Goal: Task Accomplishment & Management: Complete application form

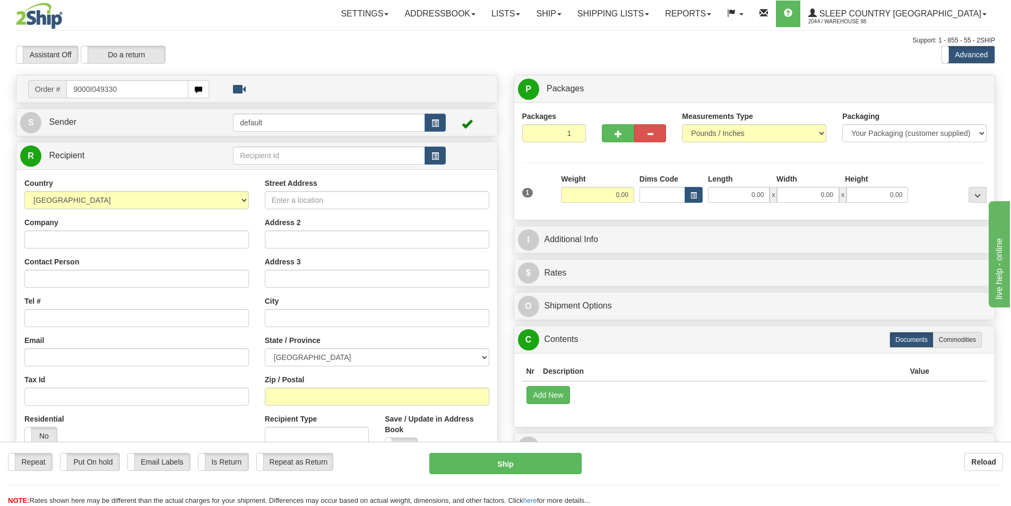
type input "9000I049330"
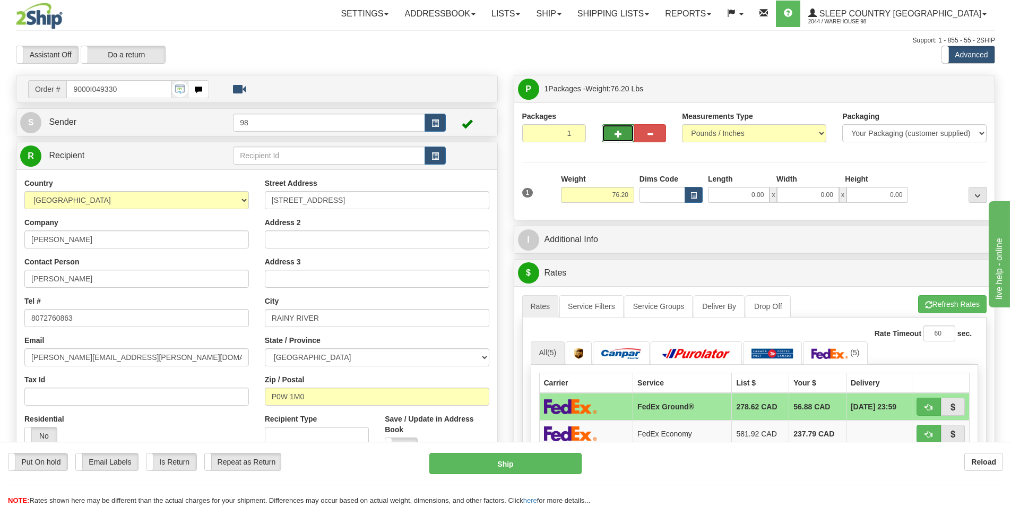
click at [619, 133] on span "button" at bounding box center [618, 134] width 7 height 7
type input "2"
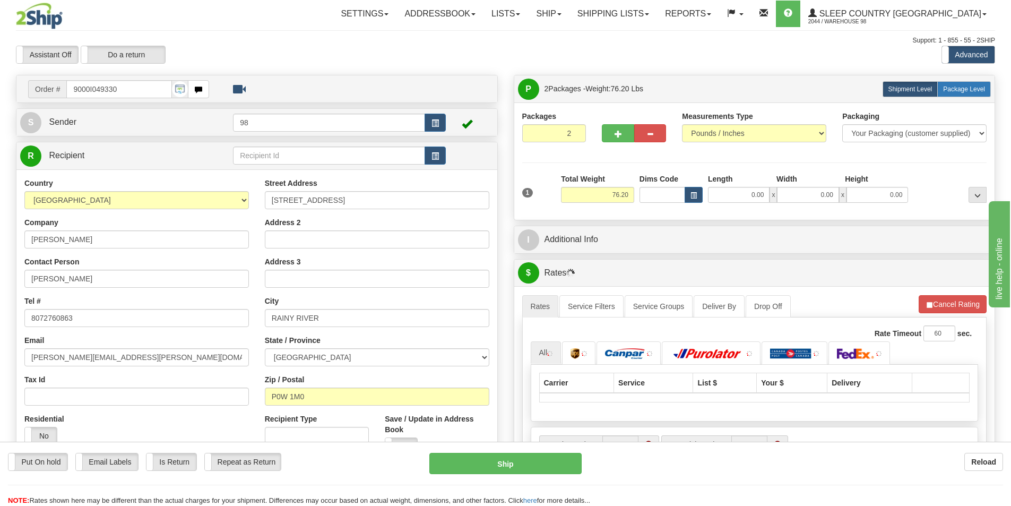
click at [951, 85] on span "Package Level" at bounding box center [964, 88] width 42 height 7
radio input "true"
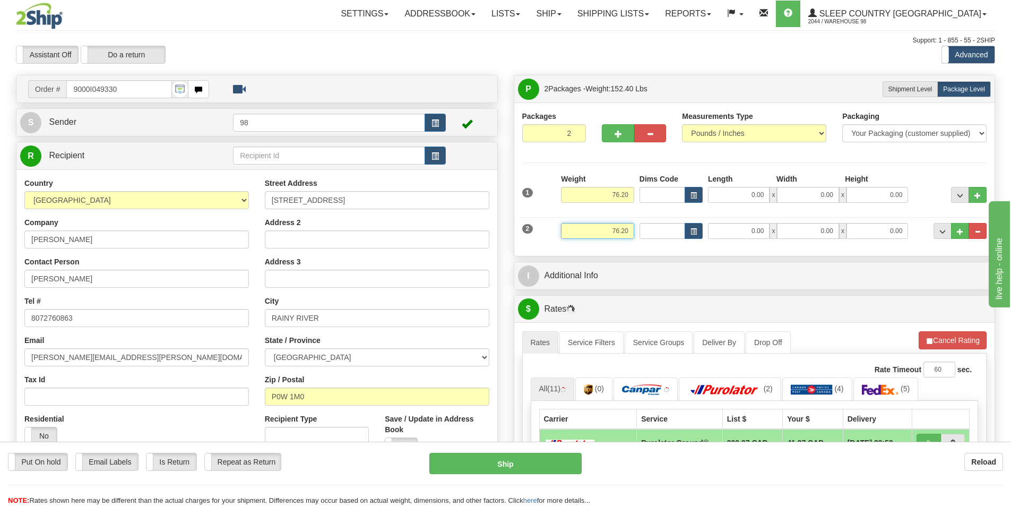
click at [619, 231] on input "76.20" at bounding box center [597, 231] width 73 height 16
type input "72.20"
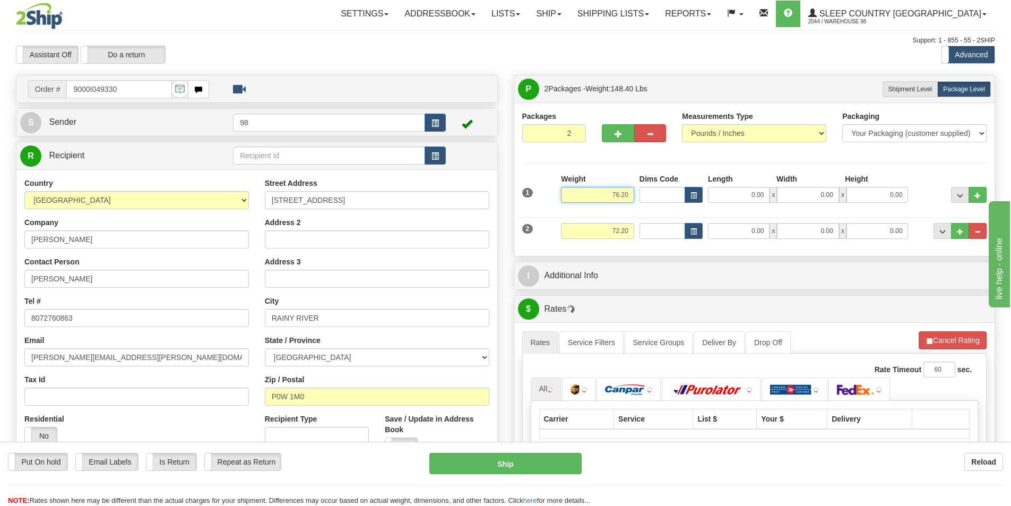
drag, startPoint x: 632, startPoint y: 194, endPoint x: 594, endPoint y: 194, distance: 37.7
click at [594, 194] on input "76.20" at bounding box center [597, 195] width 73 height 16
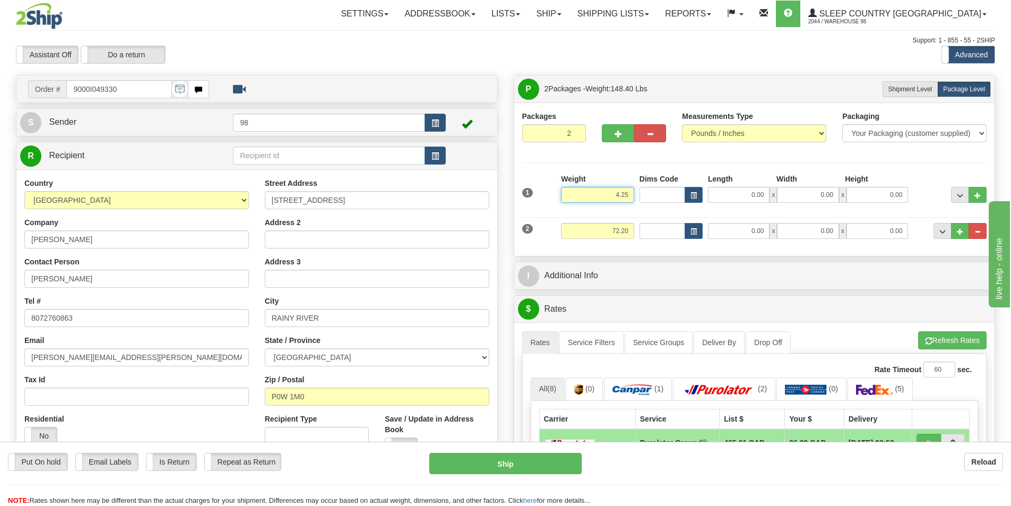
type input "4.25"
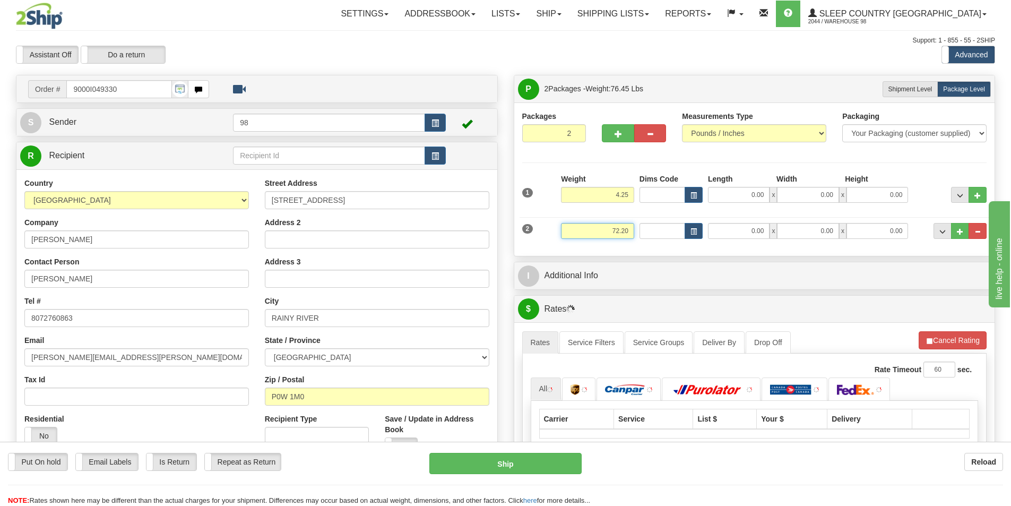
click at [630, 235] on input "72.20" at bounding box center [597, 231] width 73 height 16
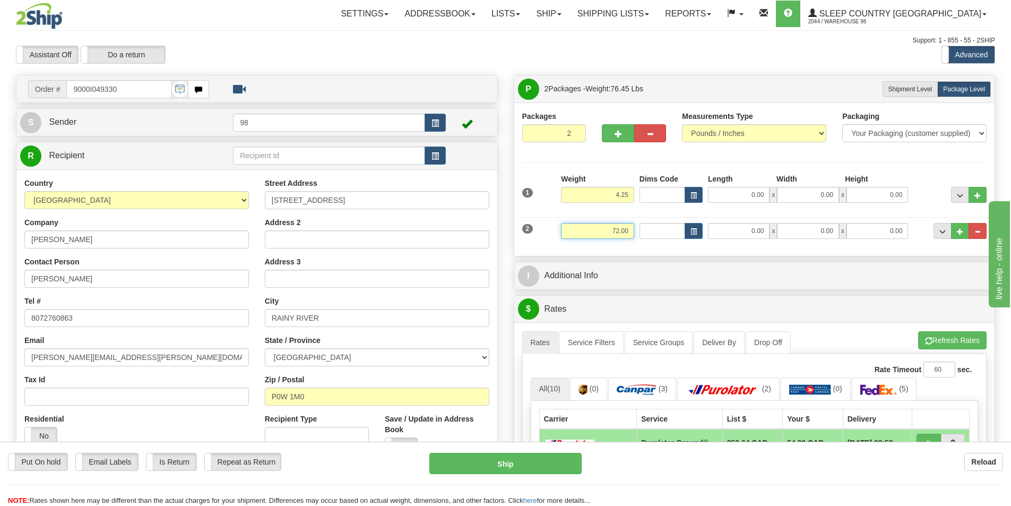
type input "72.00"
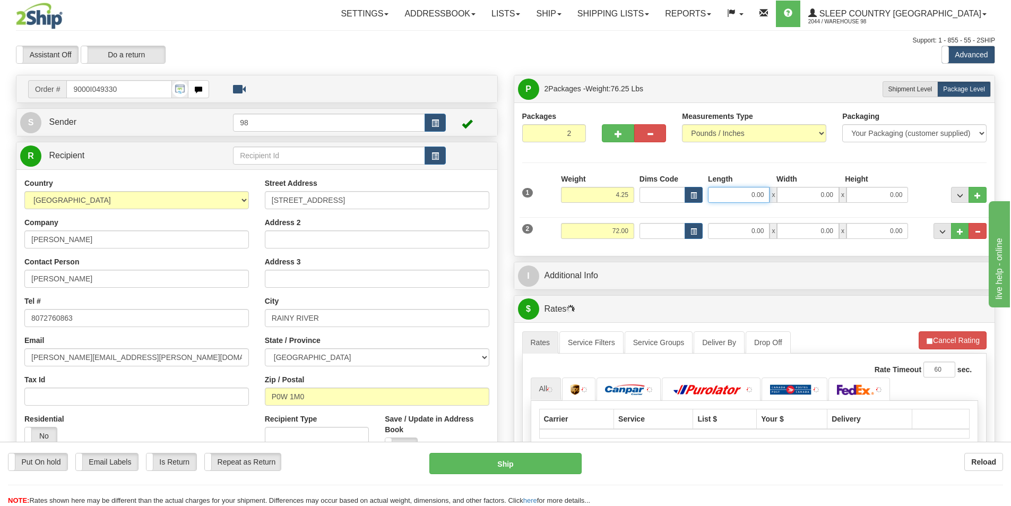
drag, startPoint x: 743, startPoint y: 197, endPoint x: 775, endPoint y: 195, distance: 31.9
click at [775, 195] on div "0.00 x 0.00 x 0.00" at bounding box center [808, 195] width 200 height 16
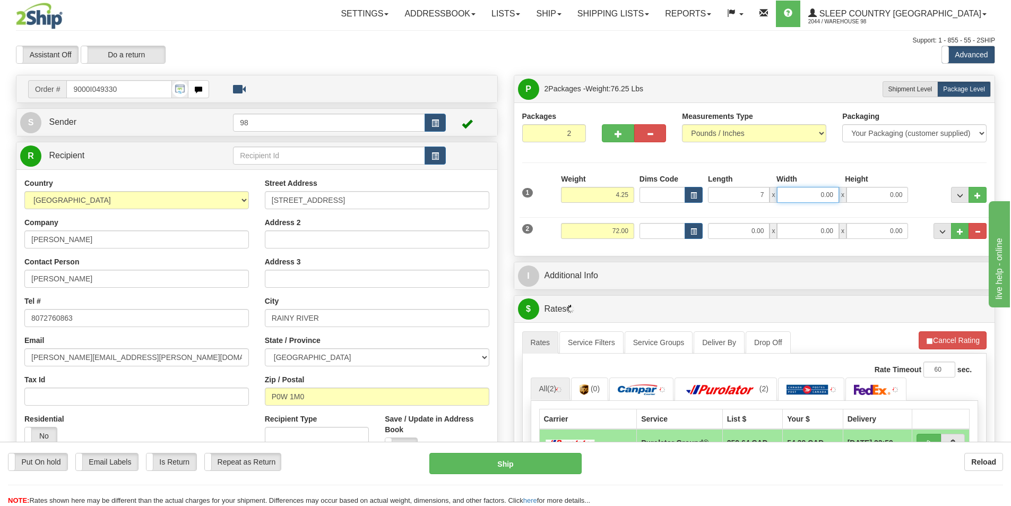
type input "7.00"
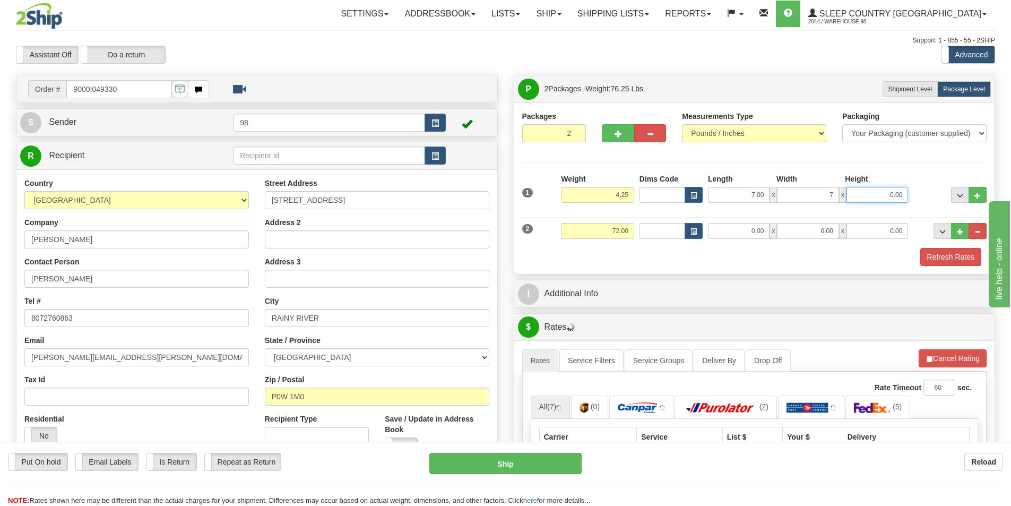
type input "7.00"
type input "4"
type input "14.50"
drag, startPoint x: 734, startPoint y: 232, endPoint x: 775, endPoint y: 232, distance: 41.9
click at [775, 232] on div "0.00 x 0.00 x 0.00" at bounding box center [808, 231] width 200 height 16
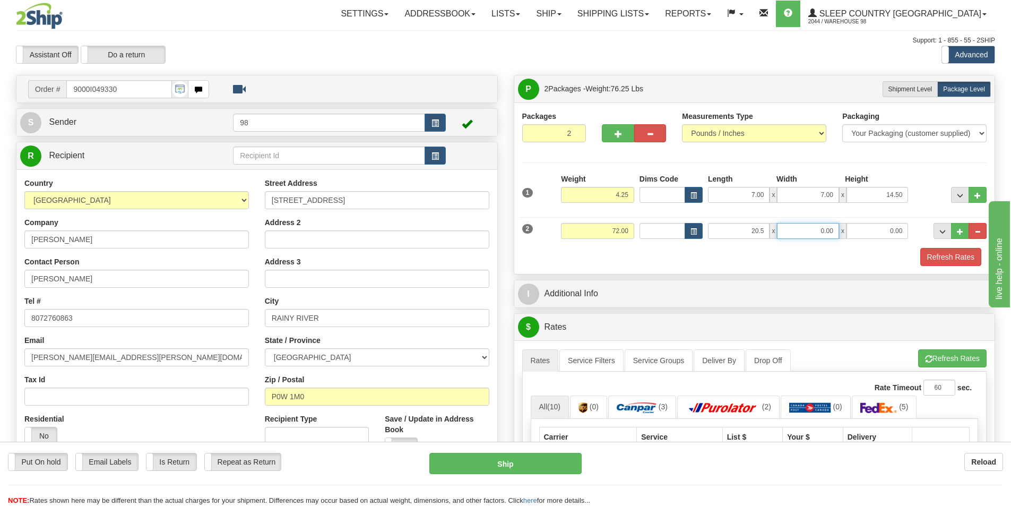
type input "20.50"
type input "42.00"
click at [930, 258] on button "Refresh Rates" at bounding box center [950, 257] width 61 height 18
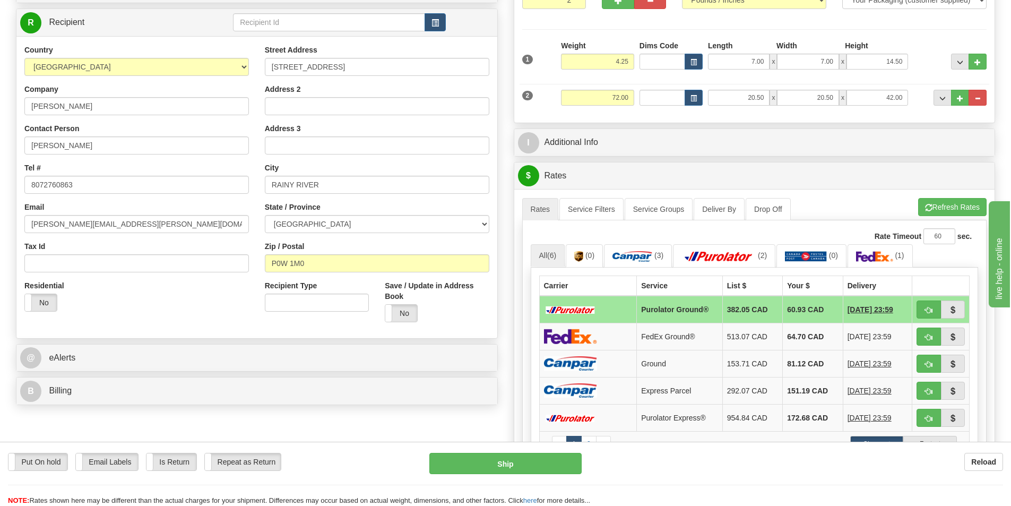
scroll to position [159, 0]
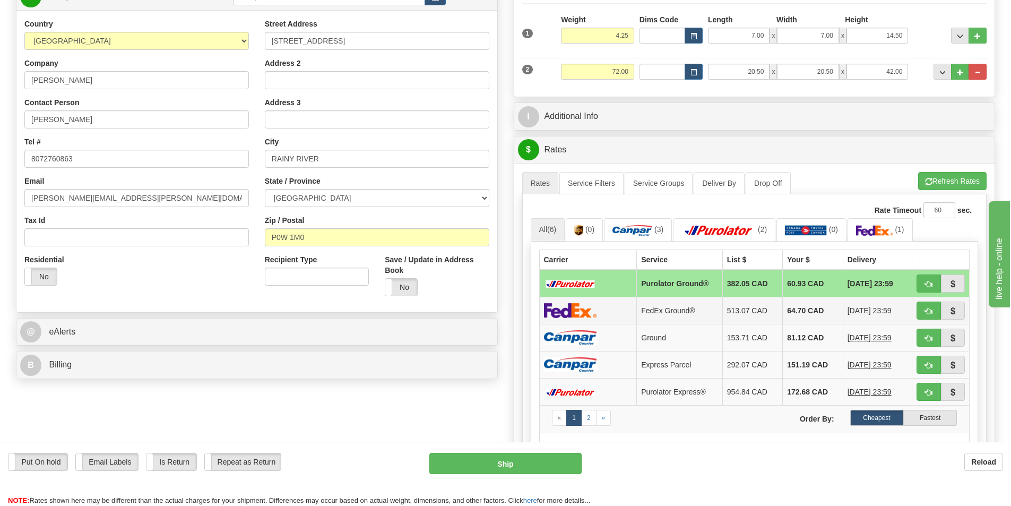
click at [658, 309] on td "FedEx Ground®" at bounding box center [679, 310] width 85 height 27
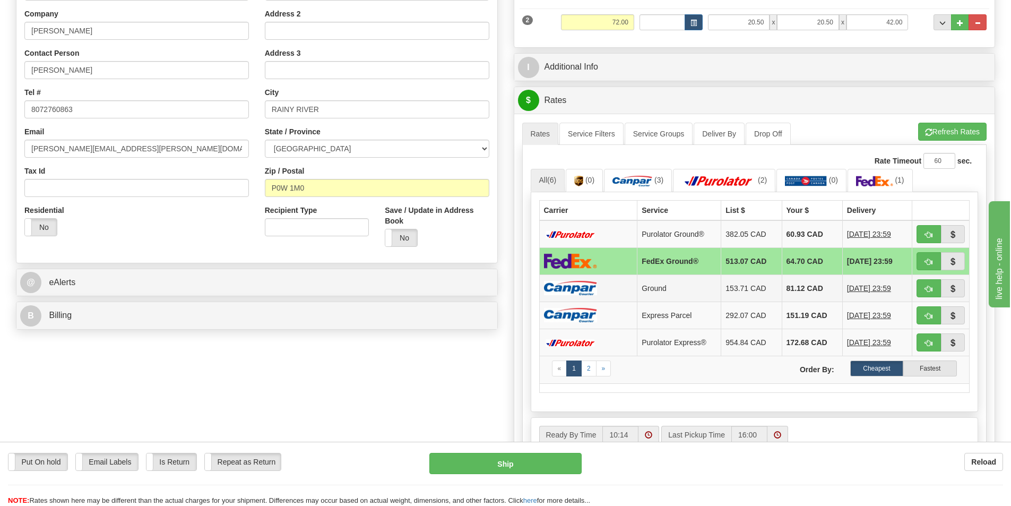
scroll to position [318, 0]
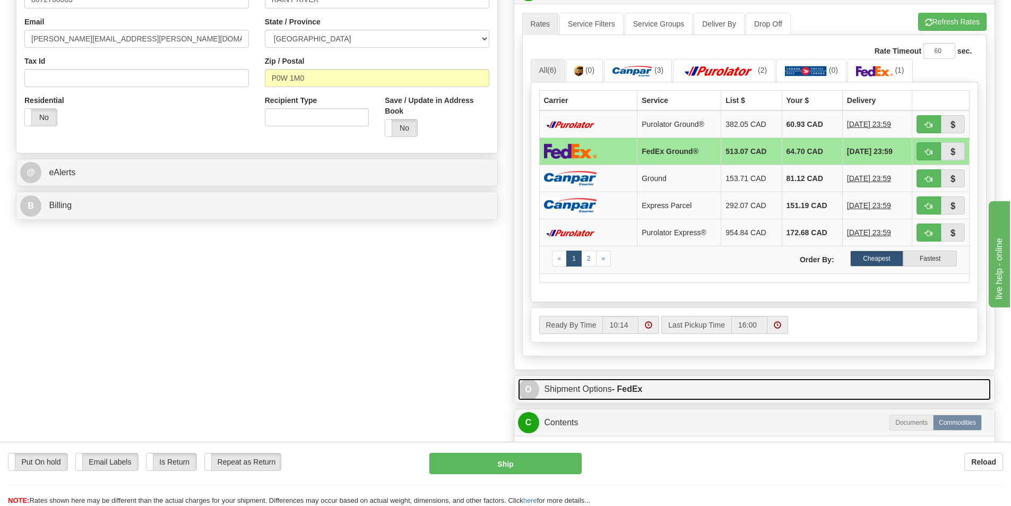
click at [643, 390] on strong "- FedEx" at bounding box center [627, 388] width 31 height 9
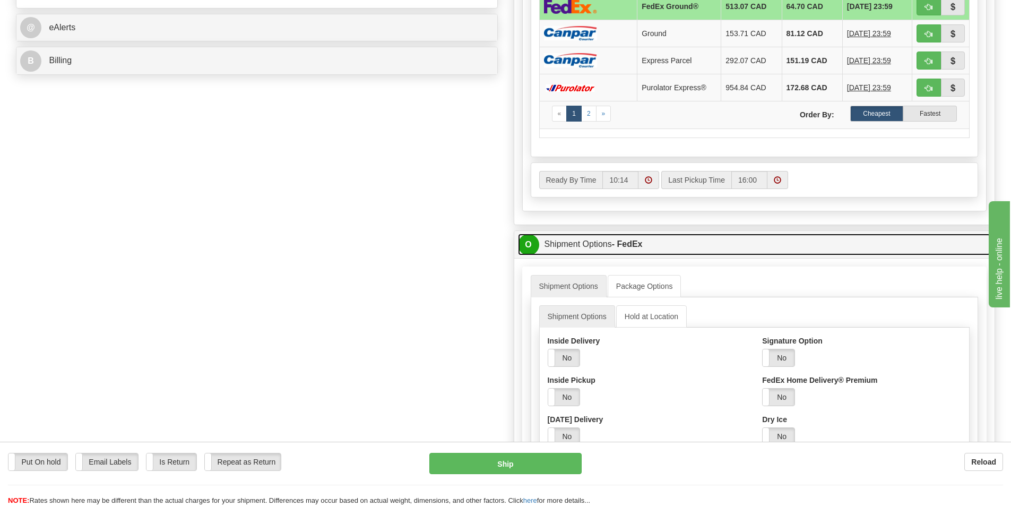
scroll to position [531, 0]
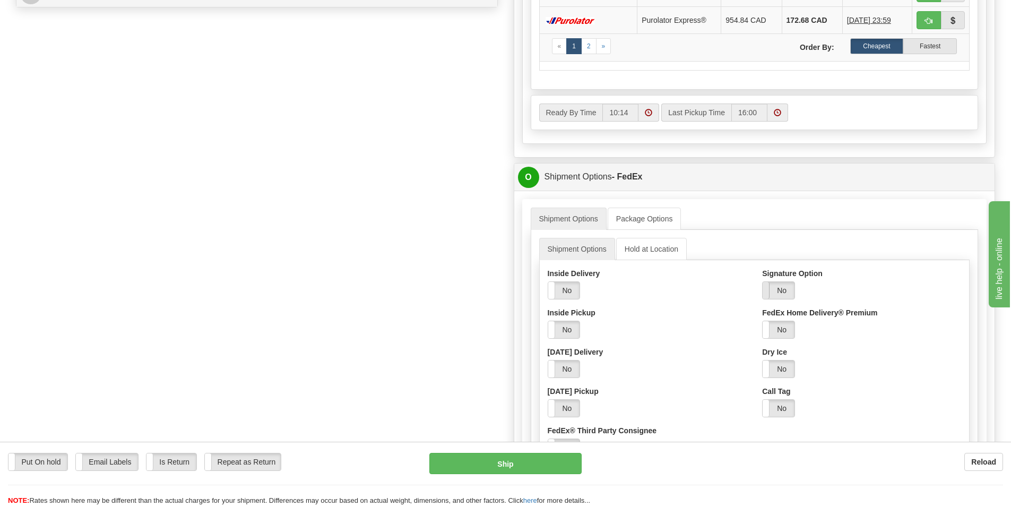
click at [768, 294] on span at bounding box center [763, 290] width 14 height 17
click at [797, 329] on select "Adult Direct Indirect No Signature Required Service Default" at bounding box center [807, 330] width 91 height 18
select select "2"
click at [762, 321] on select "Adult Direct Indirect No Signature Required Service Default" at bounding box center [807, 330] width 91 height 18
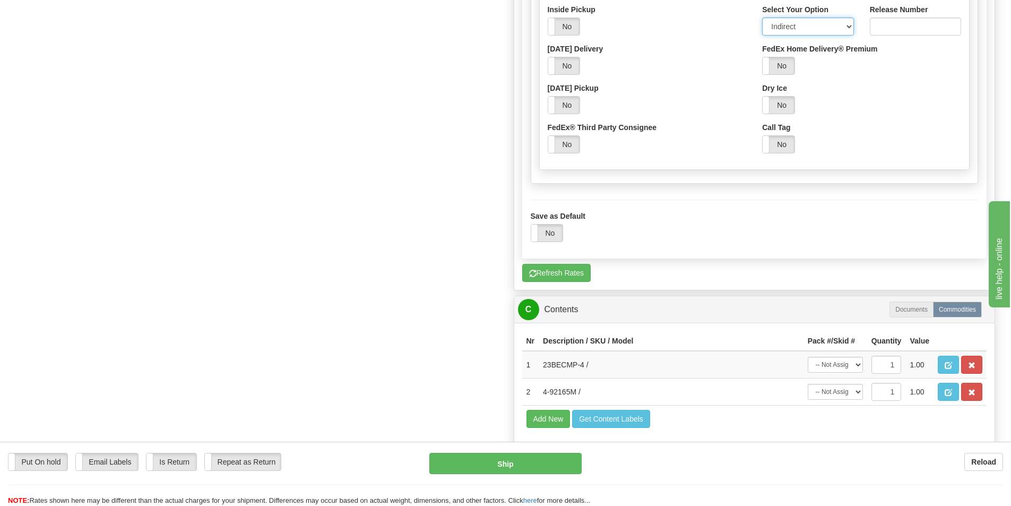
scroll to position [849, 0]
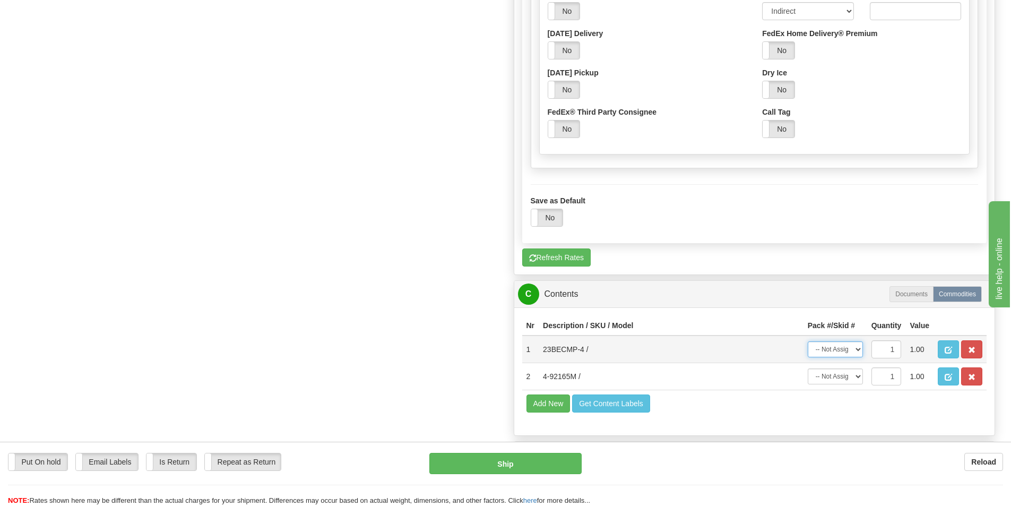
click at [858, 352] on select "-- Not Assigned -- Package 1 Package 2" at bounding box center [835, 349] width 55 height 16
select select "0"
click at [808, 341] on select "-- Not Assigned -- Package 1 Package 2" at bounding box center [835, 349] width 55 height 16
click at [848, 375] on select "-- Not Assigned -- Package 1 Package 2" at bounding box center [835, 376] width 55 height 16
select select "1"
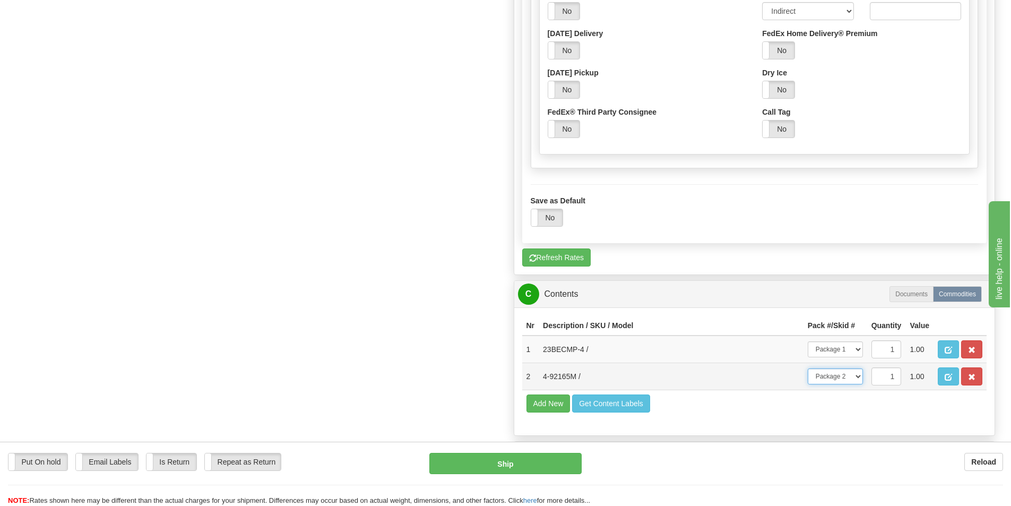
click at [808, 368] on select "-- Not Assigned -- Package 1 Package 2" at bounding box center [835, 376] width 55 height 16
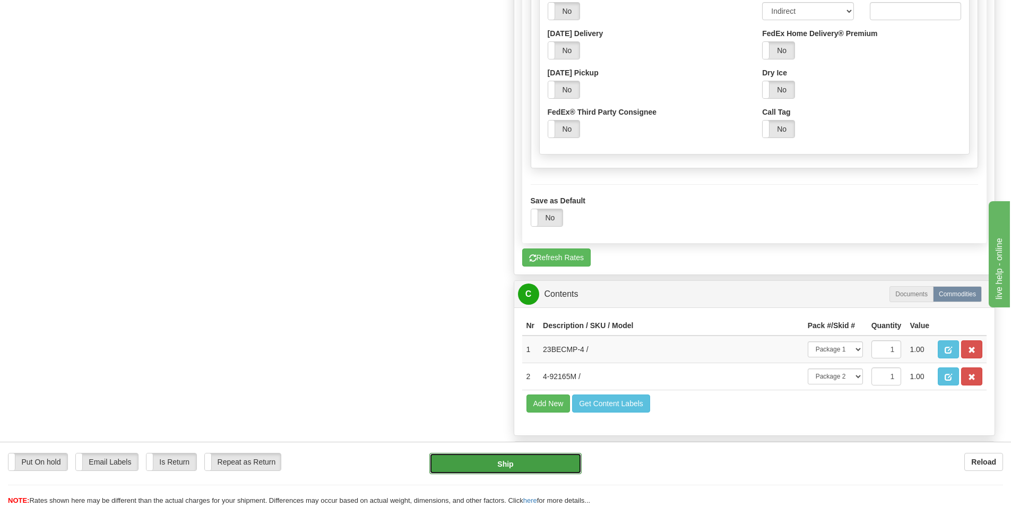
click at [534, 466] on button "Ship" at bounding box center [505, 463] width 152 height 21
type input "92"
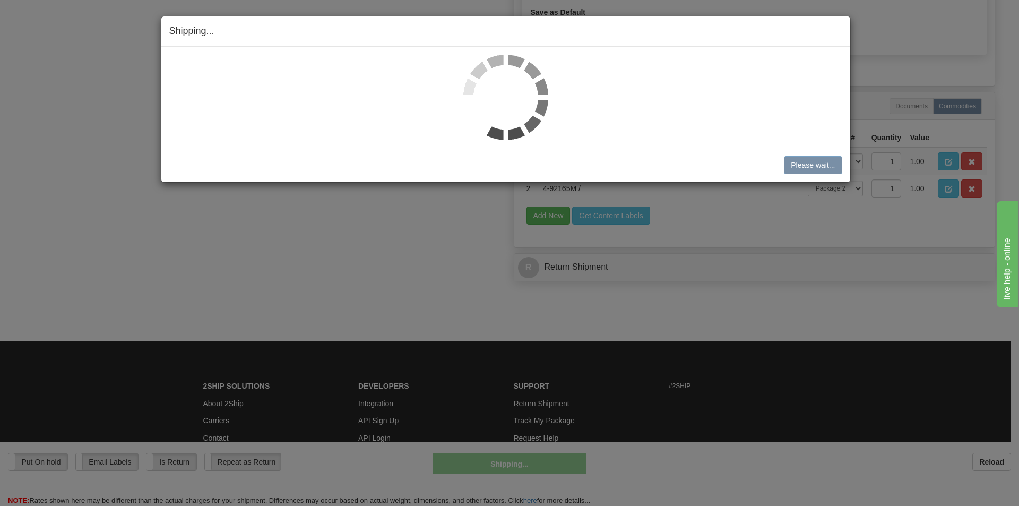
scroll to position [484, 0]
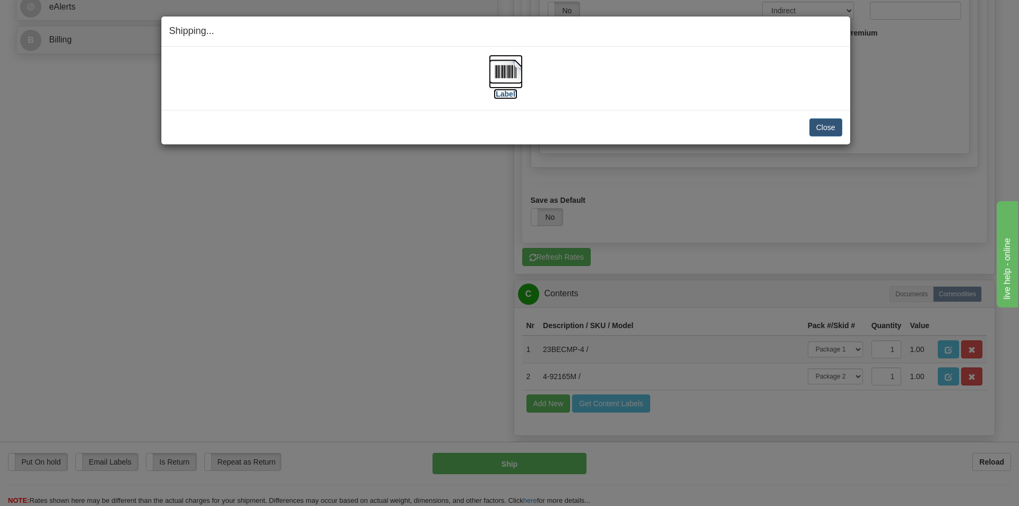
click at [508, 94] on label "[Label]" at bounding box center [506, 94] width 24 height 11
click at [835, 127] on button "Close" at bounding box center [825, 127] width 33 height 18
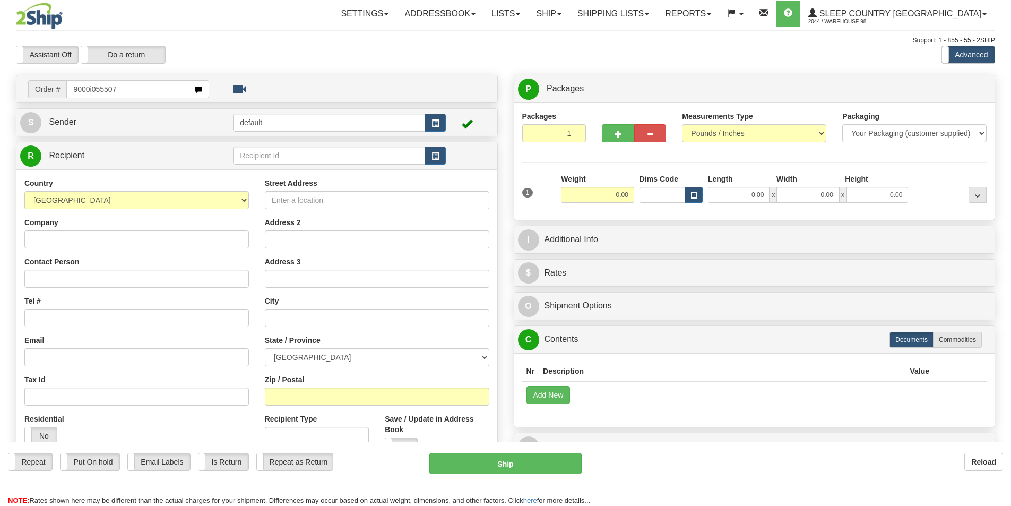
type input "9000i055507"
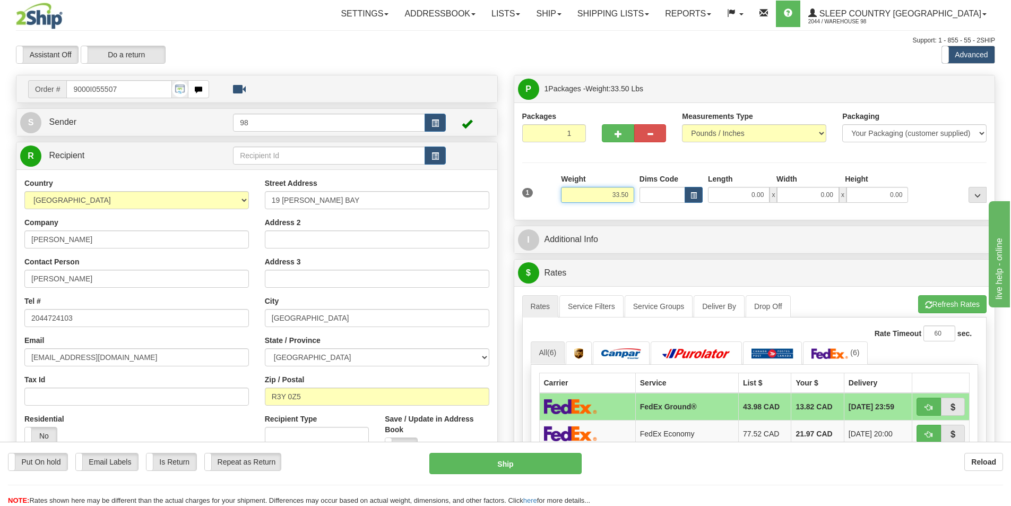
drag, startPoint x: 612, startPoint y: 194, endPoint x: 632, endPoint y: 199, distance: 20.7
click at [632, 199] on input "33.50" at bounding box center [597, 195] width 73 height 16
type input "41.00"
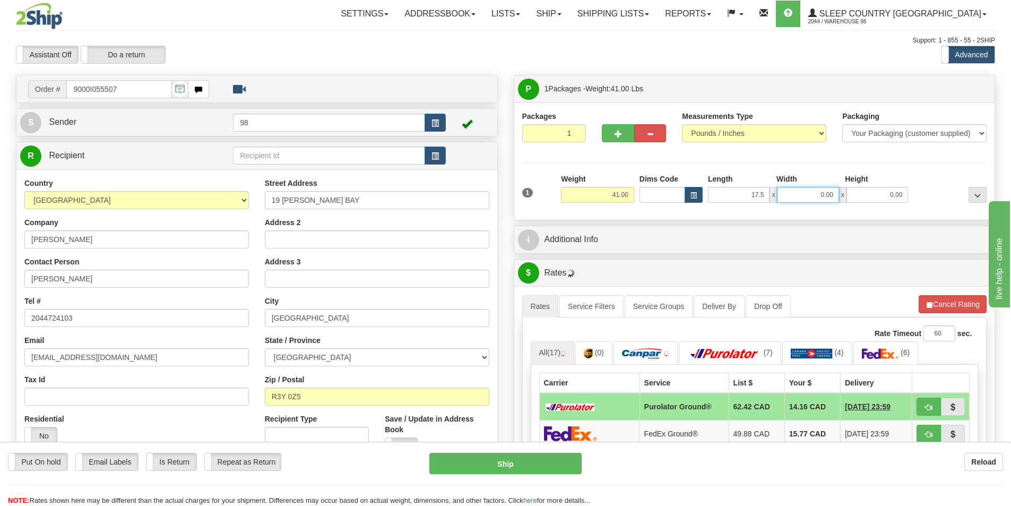
type input "17.50"
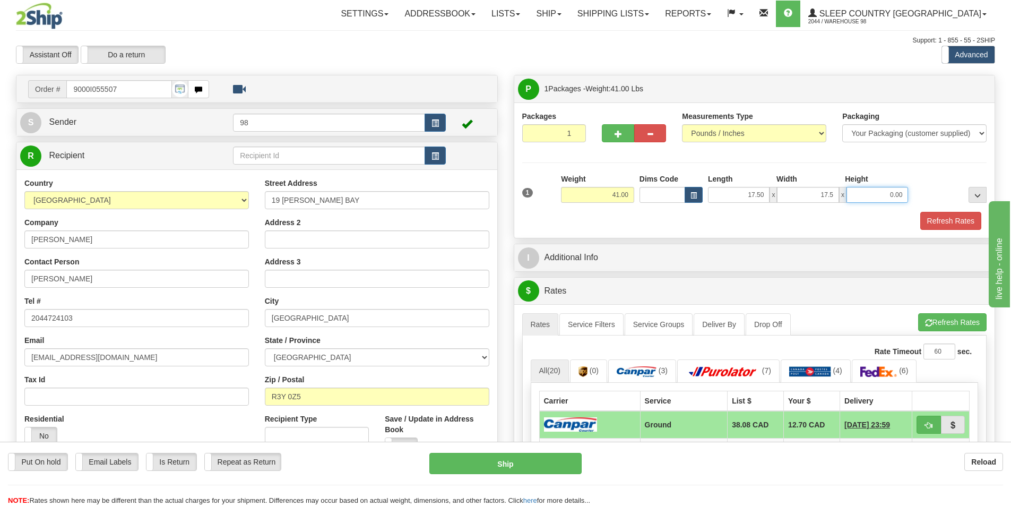
type input "17.50"
type input "41.00"
click at [935, 217] on button "Refresh Rates" at bounding box center [950, 221] width 61 height 18
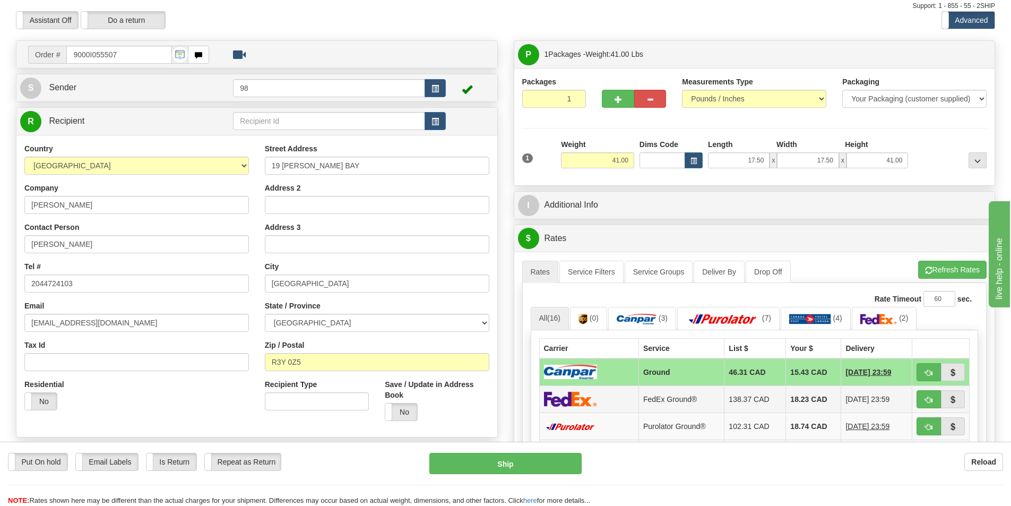
scroll to position [53, 0]
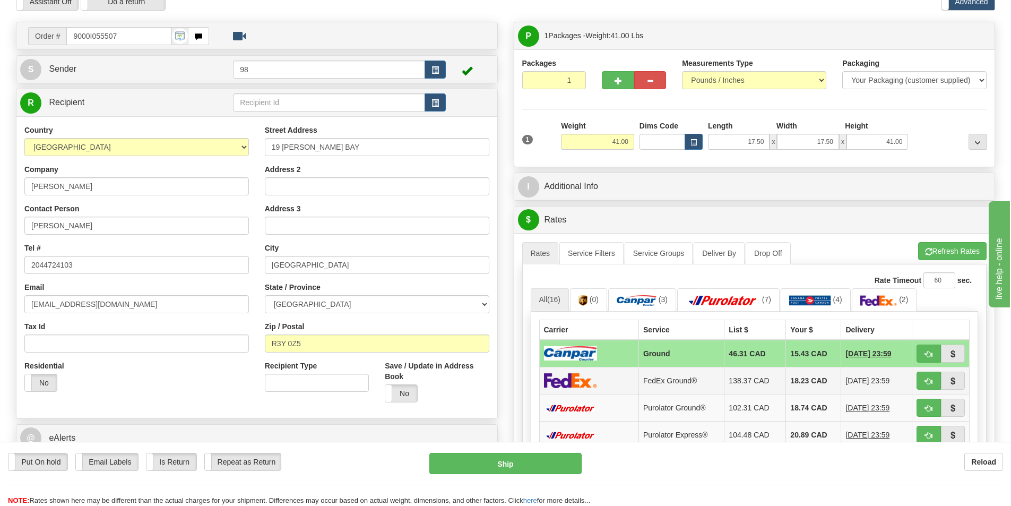
click at [675, 383] on td "FedEx Ground®" at bounding box center [681, 380] width 85 height 27
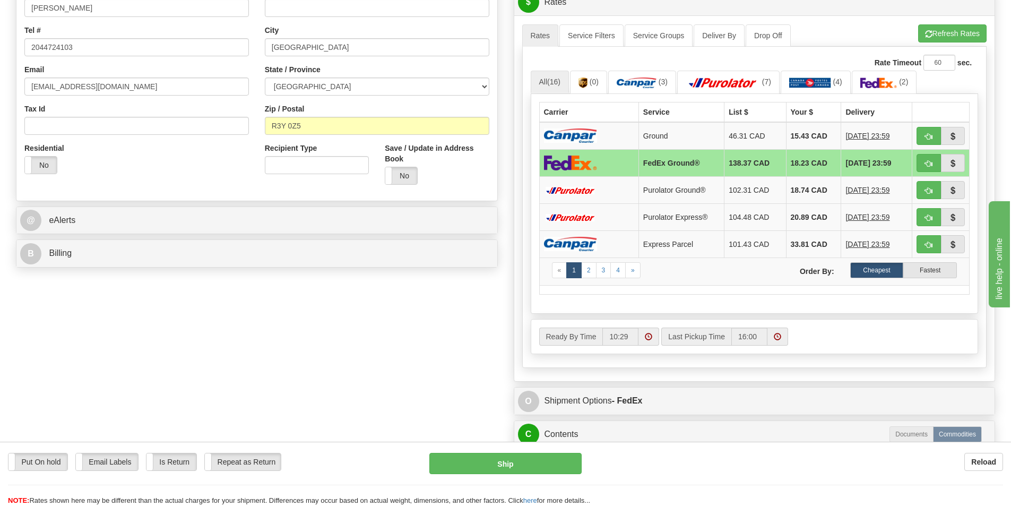
scroll to position [318, 0]
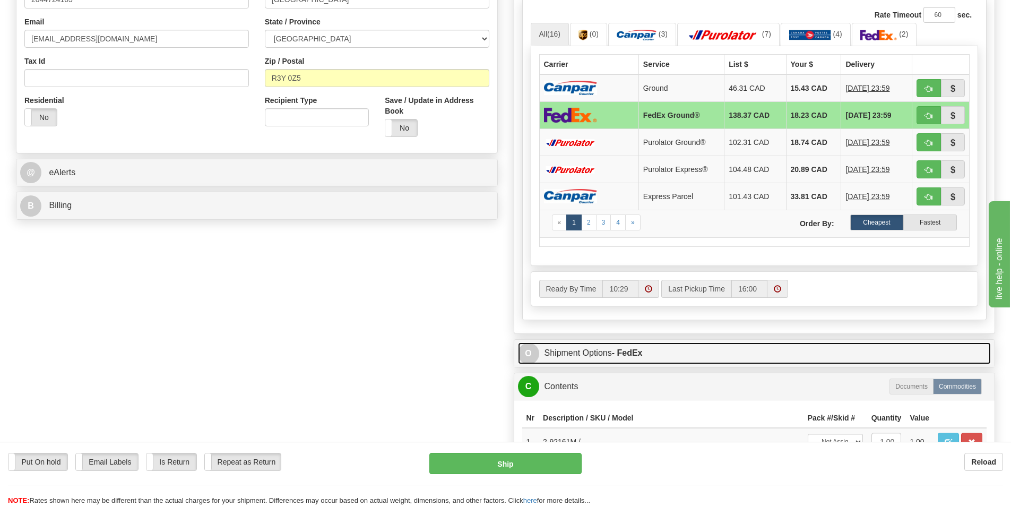
click at [608, 351] on link "O Shipment Options - FedEx" at bounding box center [754, 353] width 473 height 22
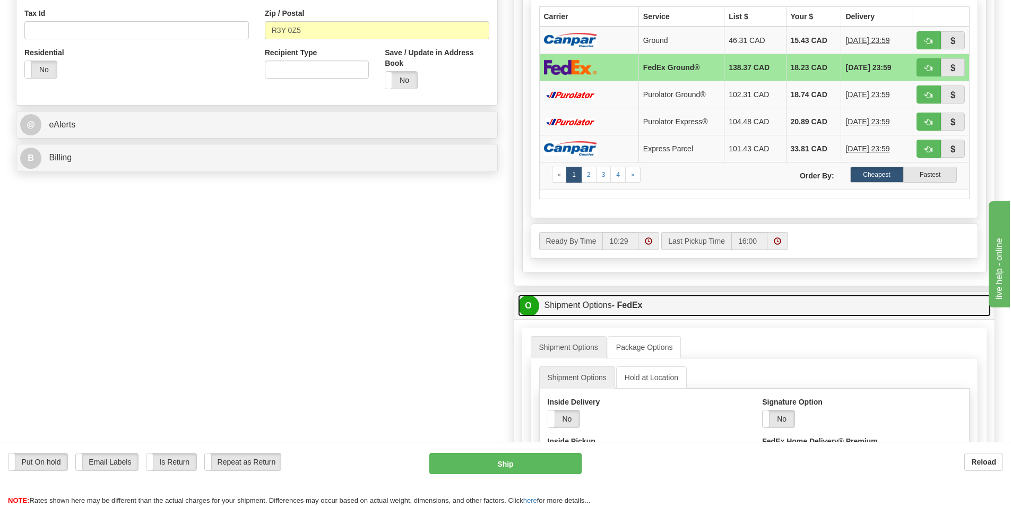
scroll to position [425, 0]
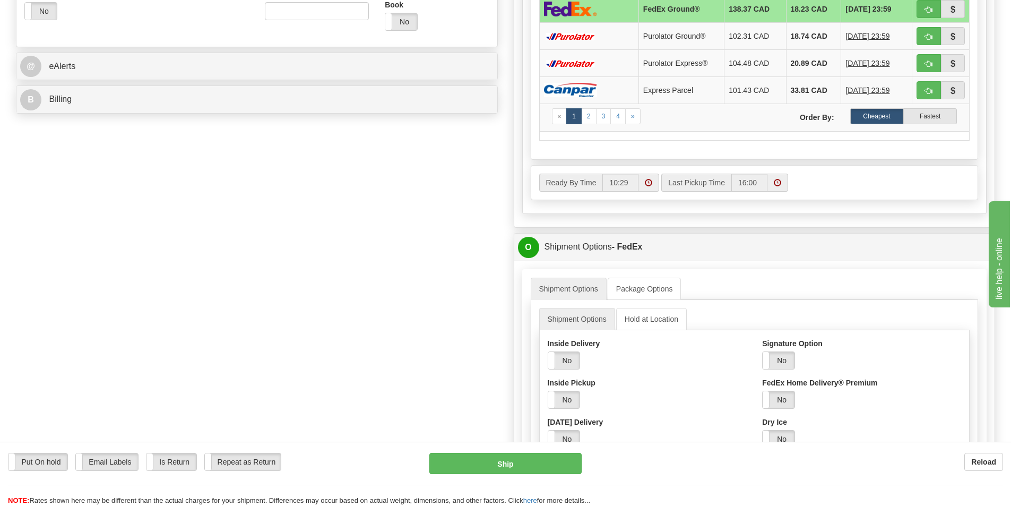
drag, startPoint x: 775, startPoint y: 358, endPoint x: 763, endPoint y: 362, distance: 12.8
click at [775, 358] on label "No" at bounding box center [779, 360] width 32 height 17
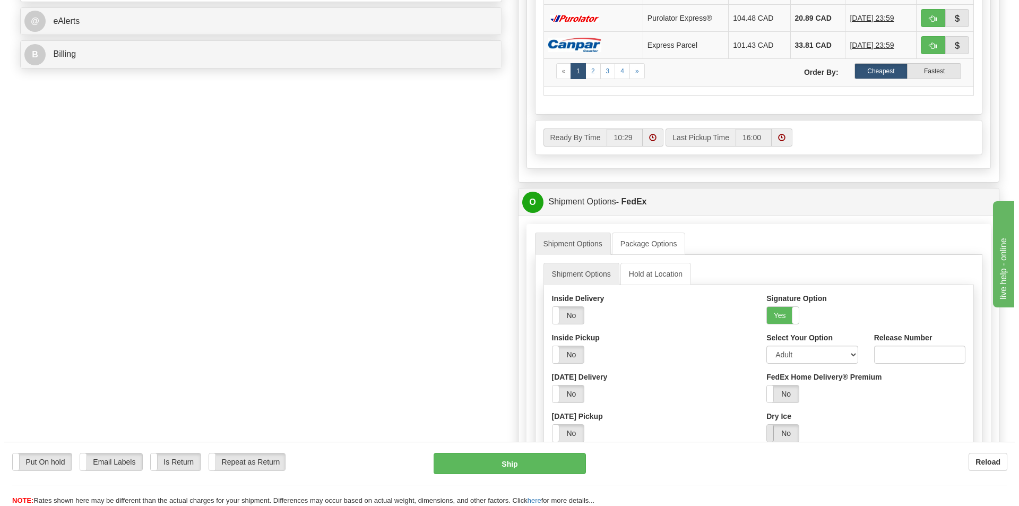
scroll to position [531, 0]
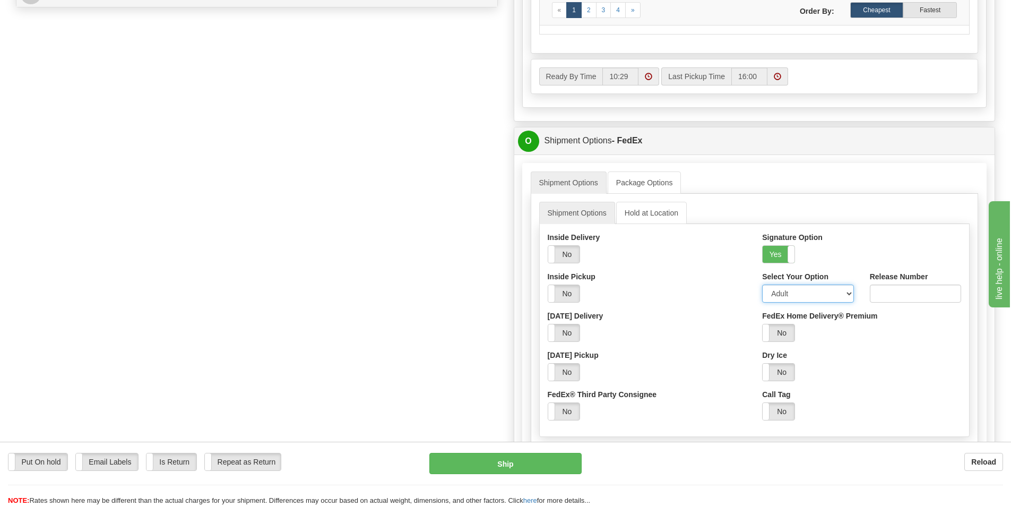
click at [801, 290] on select "Adult Direct Indirect No Signature Required Service Default" at bounding box center [807, 293] width 91 height 18
select select "2"
click at [762, 284] on select "Adult Direct Indirect No Signature Required Service Default" at bounding box center [807, 293] width 91 height 18
click at [484, 463] on button "Ship" at bounding box center [505, 463] width 152 height 21
type input "92"
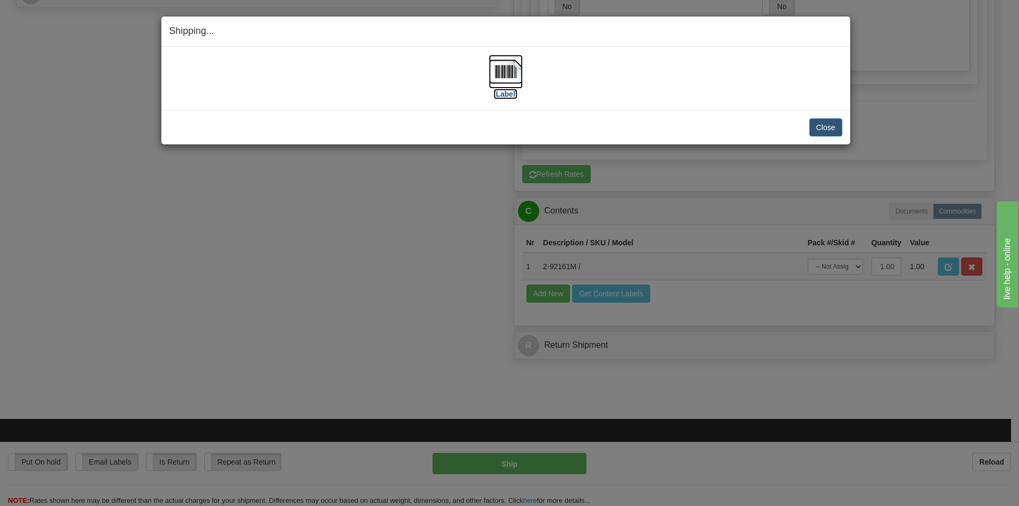
click at [506, 92] on label "[Label]" at bounding box center [506, 94] width 24 height 11
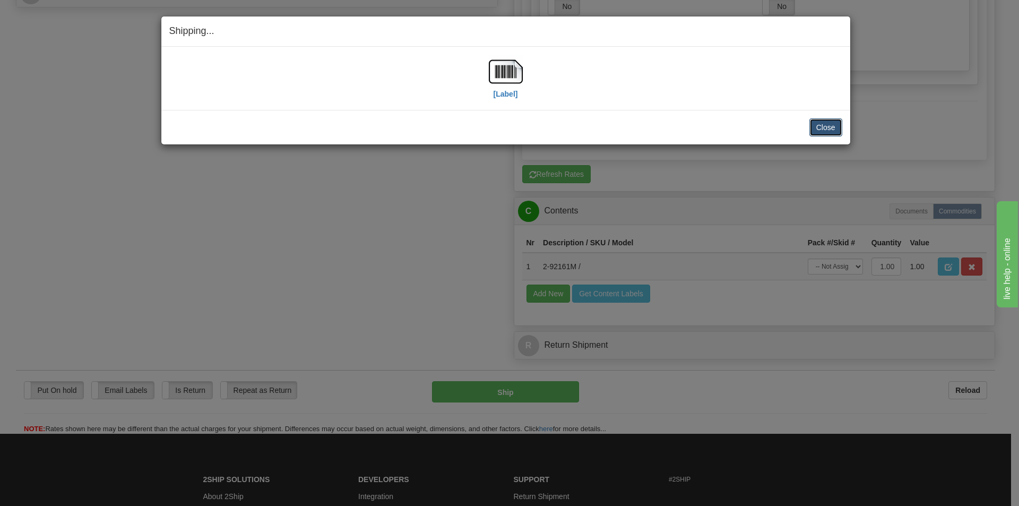
click at [825, 130] on button "Close" at bounding box center [825, 127] width 33 height 18
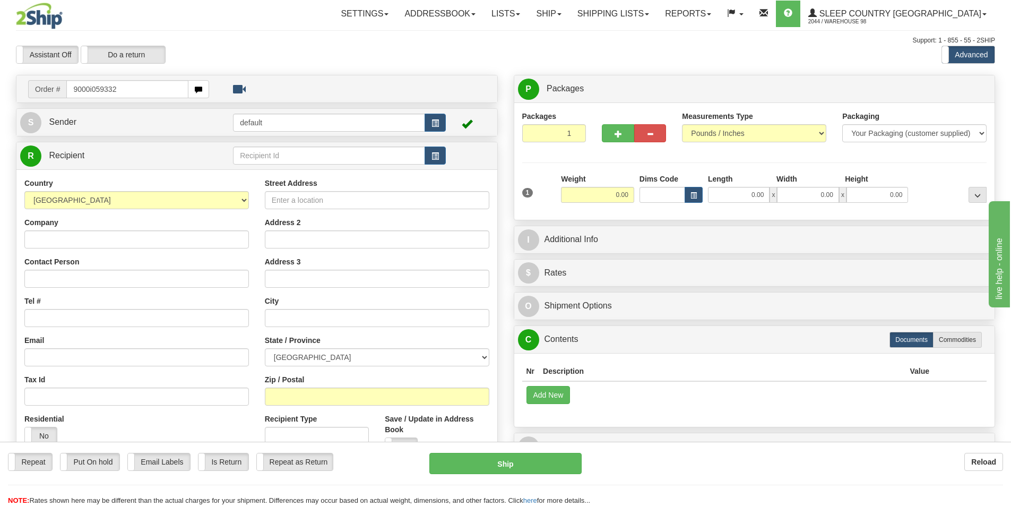
type input "9000i059332"
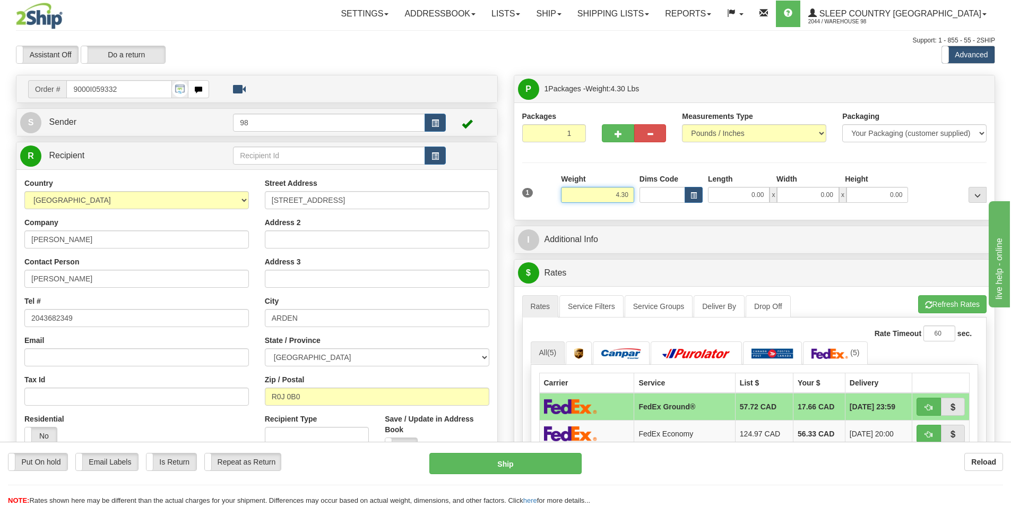
drag, startPoint x: 608, startPoint y: 200, endPoint x: 635, endPoint y: 197, distance: 27.7
click at [635, 197] on div "Weight 4.30" at bounding box center [597, 192] width 79 height 37
type input "12.50"
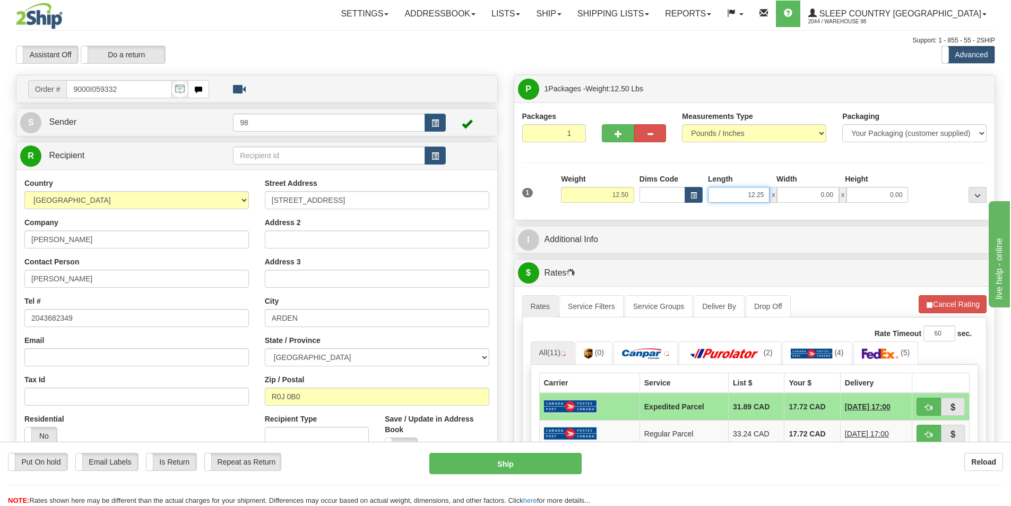
type input "12.25"
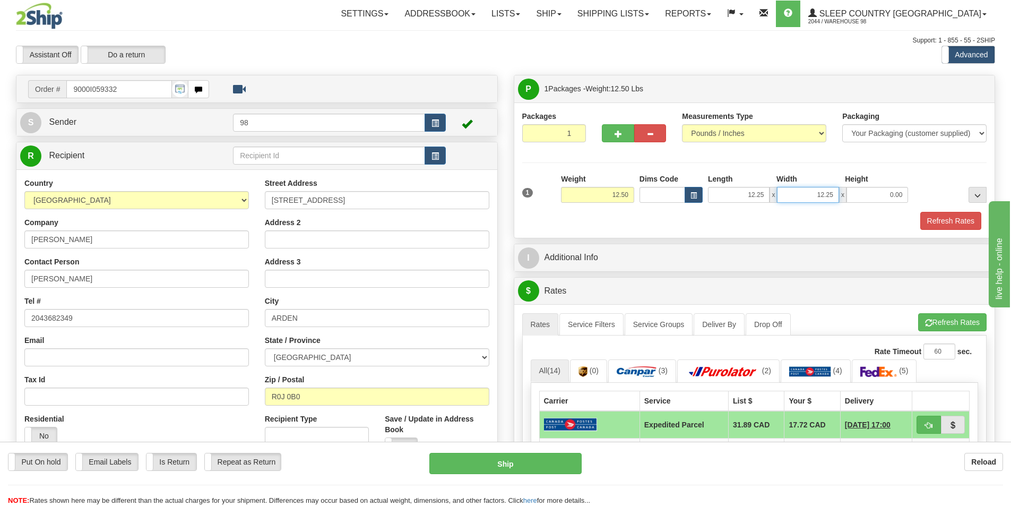
type input "12.25"
type input "20.50"
click at [927, 219] on button "Refresh Rates" at bounding box center [950, 221] width 61 height 18
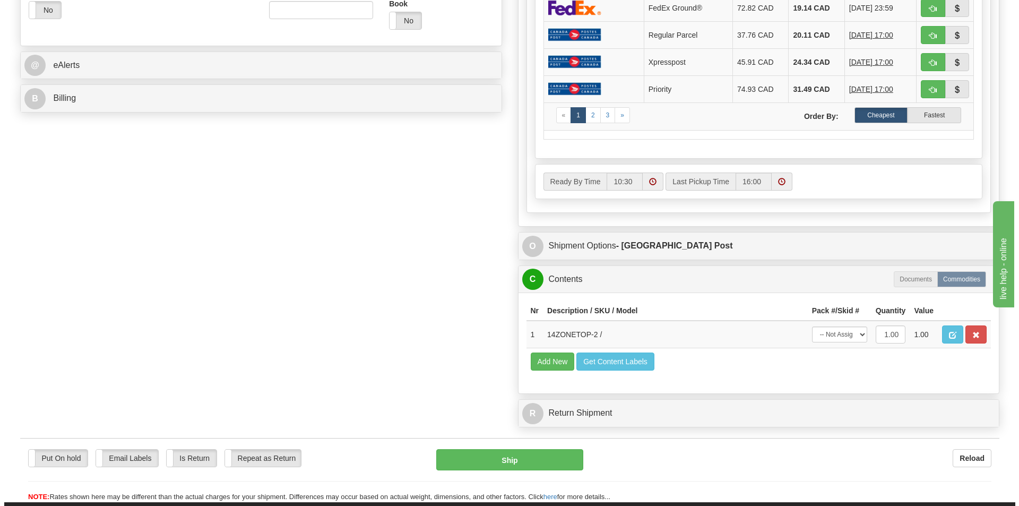
scroll to position [425, 0]
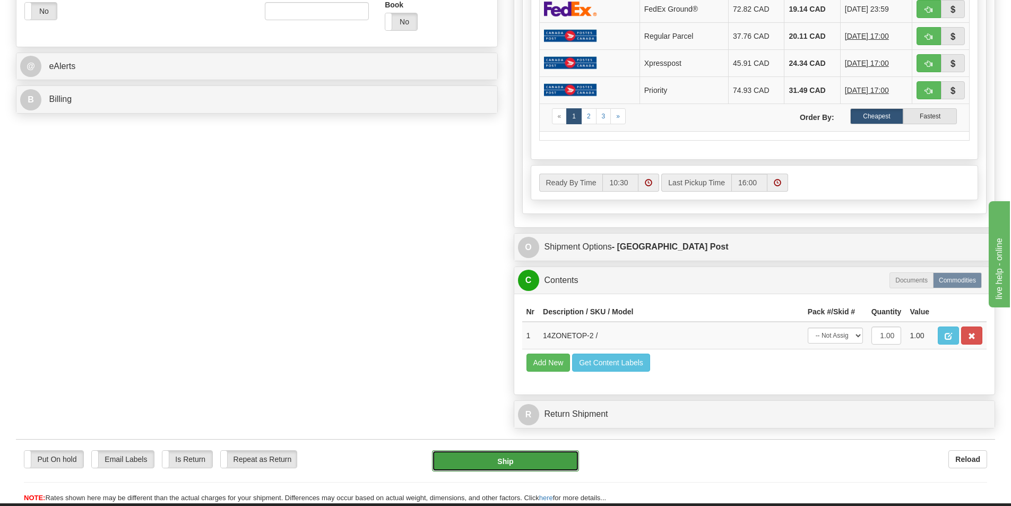
click at [475, 461] on button "Ship" at bounding box center [505, 460] width 147 height 21
type input "DOM.EP"
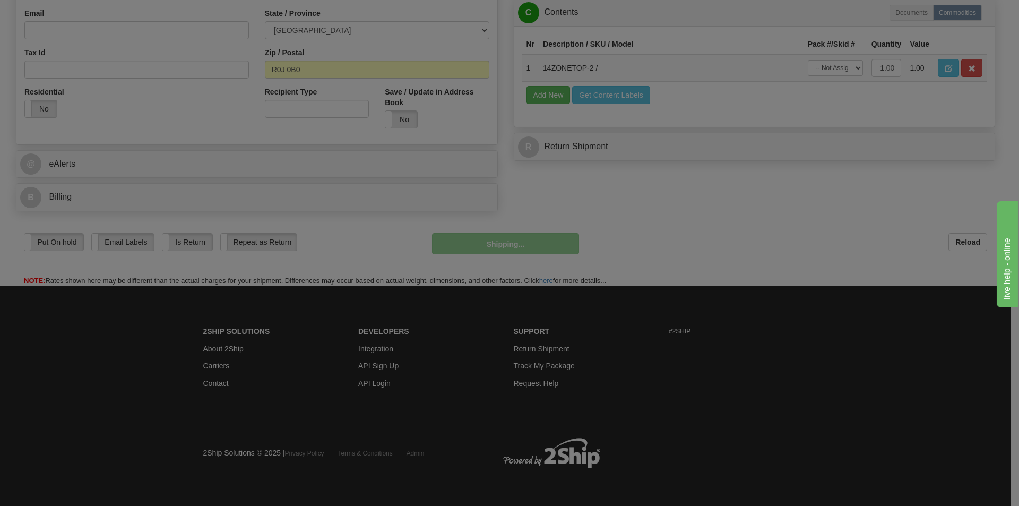
scroll to position [327, 0]
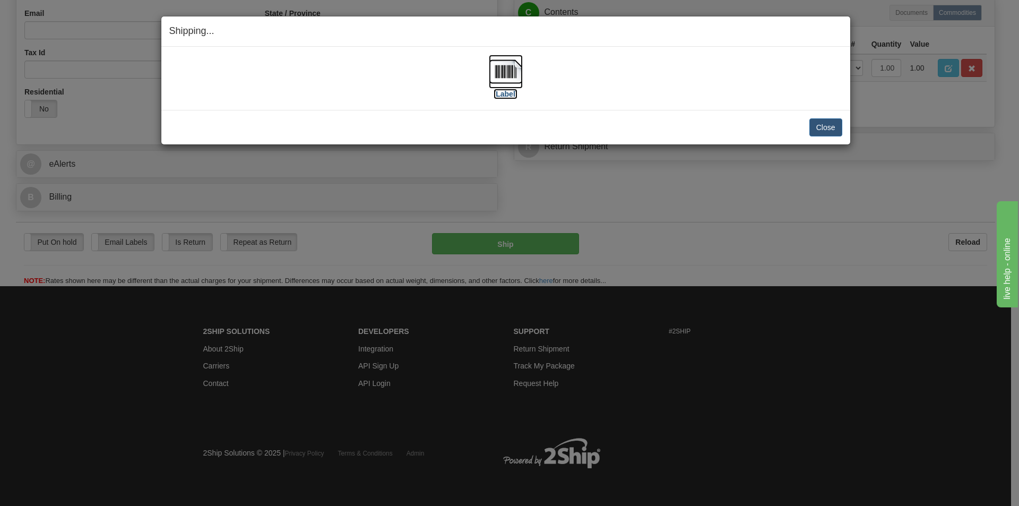
click at [507, 91] on label "[Label]" at bounding box center [506, 94] width 24 height 11
click at [826, 127] on button "Close" at bounding box center [825, 127] width 33 height 18
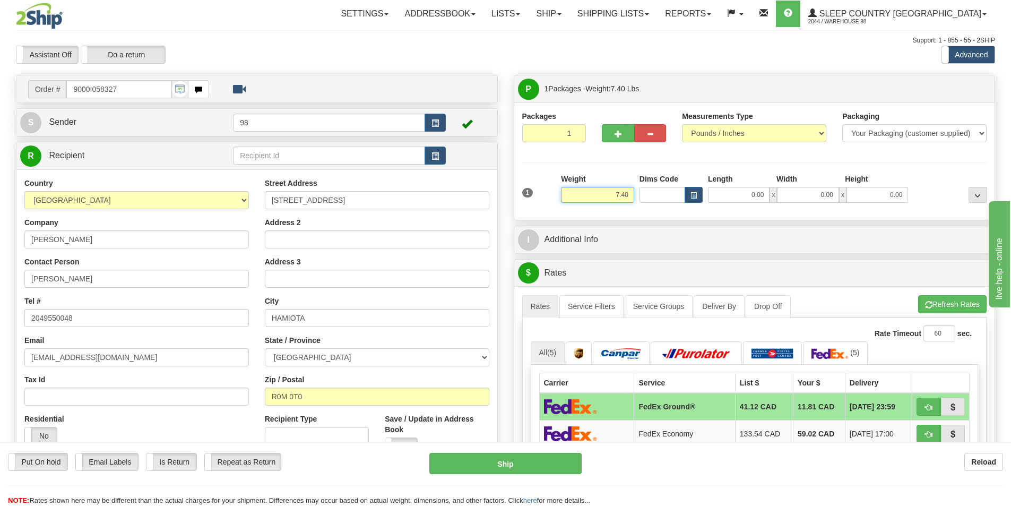
drag, startPoint x: 599, startPoint y: 190, endPoint x: 639, endPoint y: 194, distance: 40.0
click at [639, 194] on div "1 Weight 7.40 Dims Code 0.00" at bounding box center [755, 193] width 470 height 38
type input "6.00"
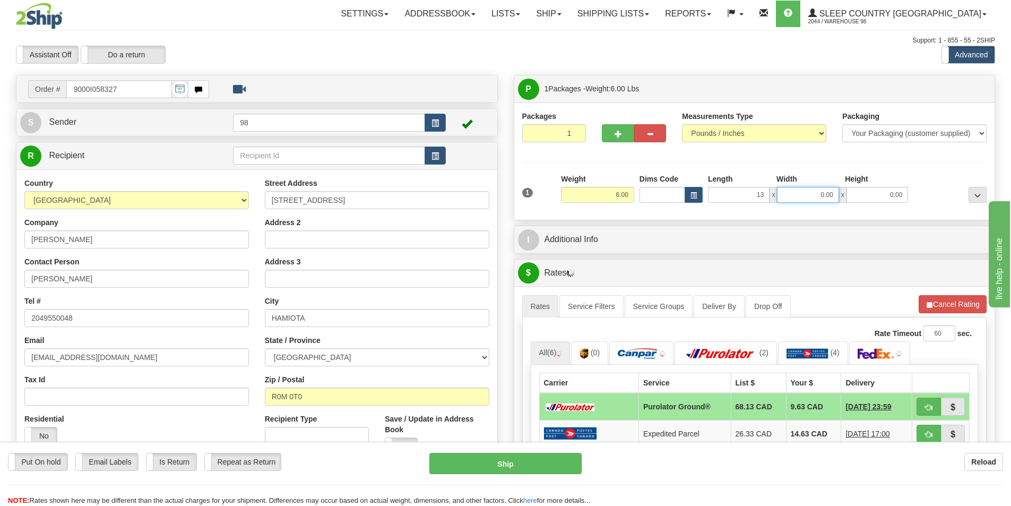
type input "13.00"
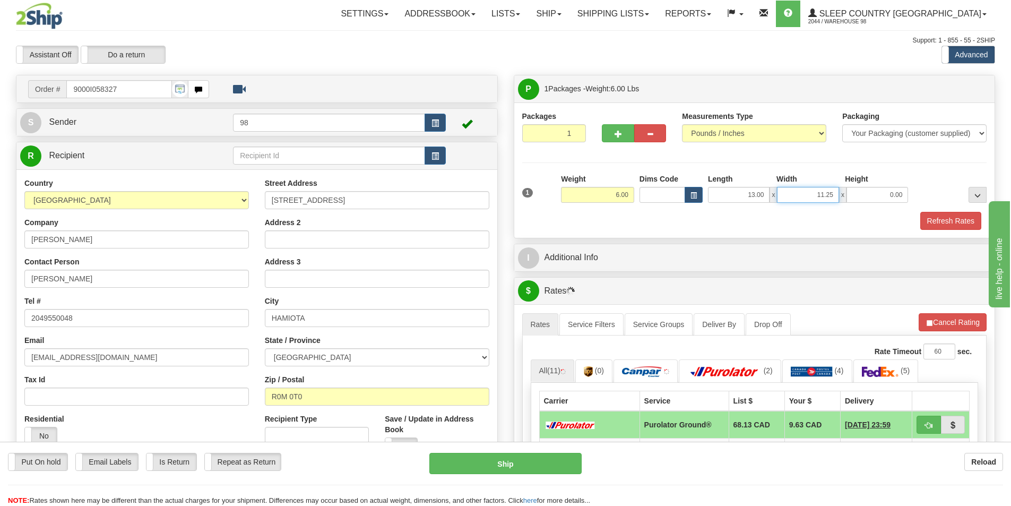
type input "11.25"
type input "8.00"
click at [964, 217] on button "Refresh Rates" at bounding box center [950, 221] width 61 height 18
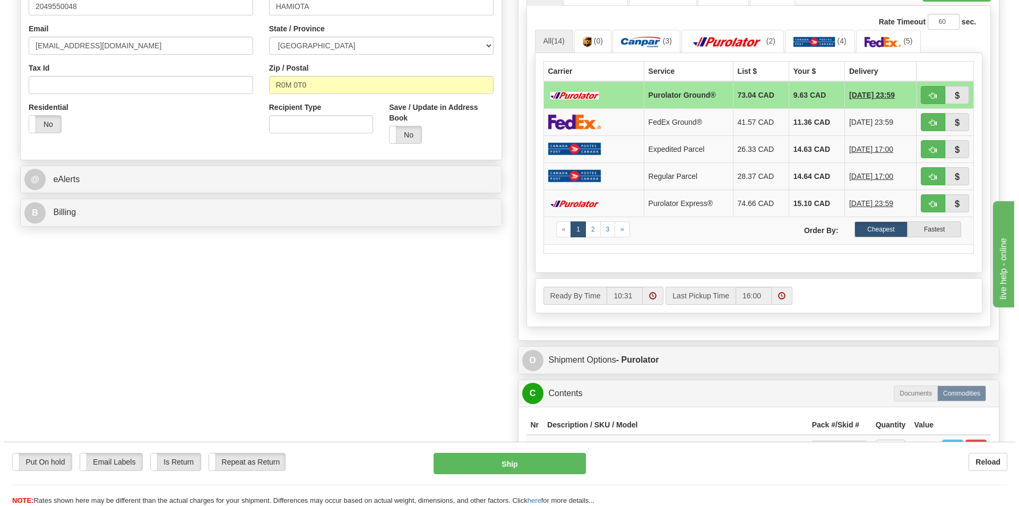
scroll to position [372, 0]
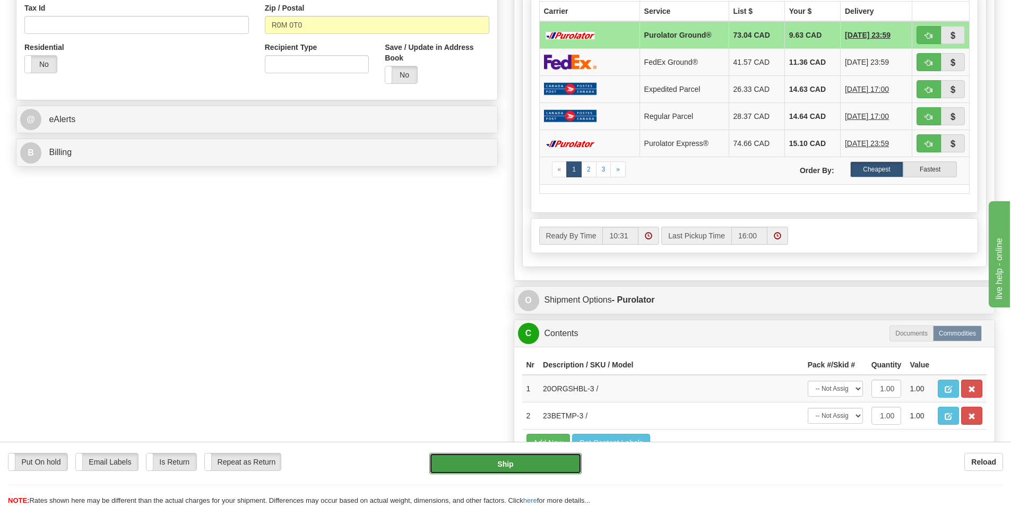
click at [492, 463] on button "Ship" at bounding box center [505, 463] width 152 height 21
type input "260"
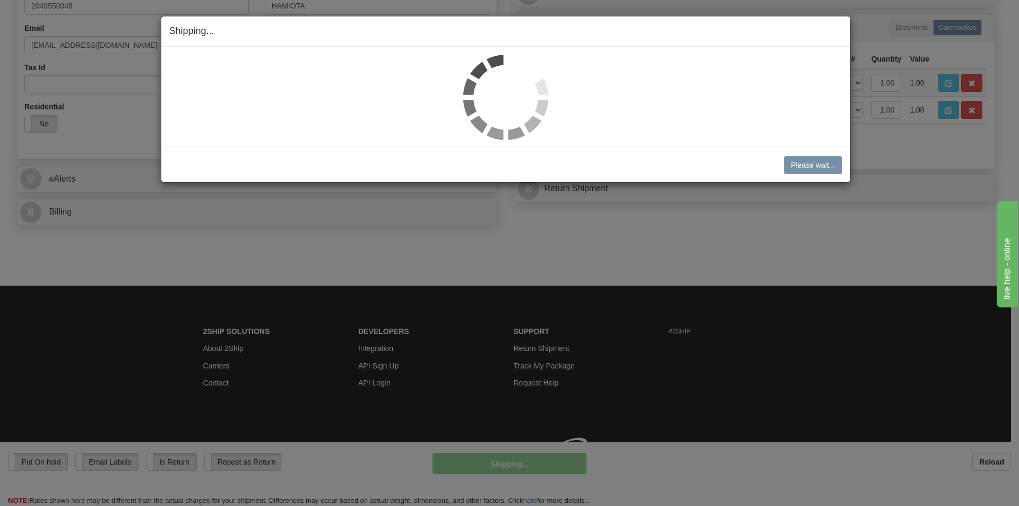
scroll to position [327, 0]
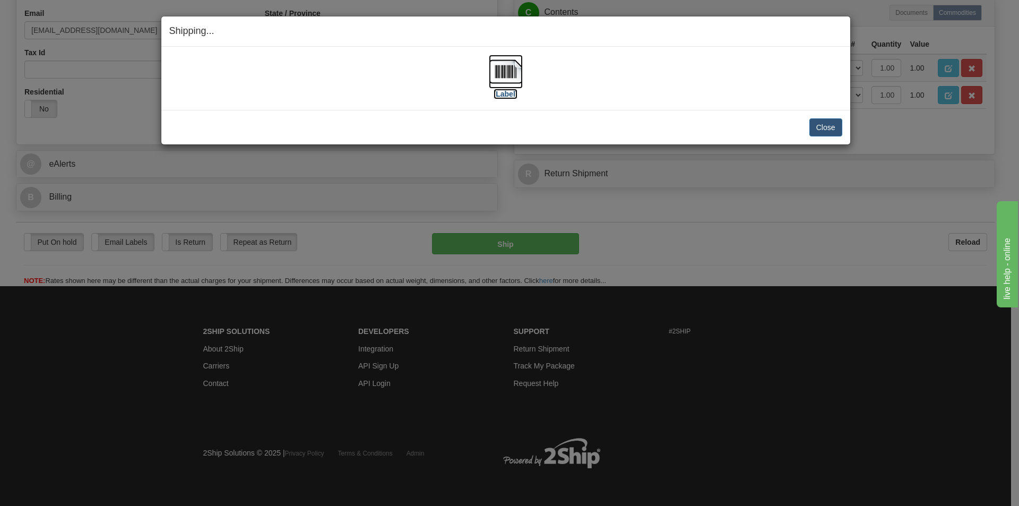
click at [501, 94] on label "[Label]" at bounding box center [506, 94] width 24 height 11
click at [821, 125] on button "Close" at bounding box center [825, 127] width 33 height 18
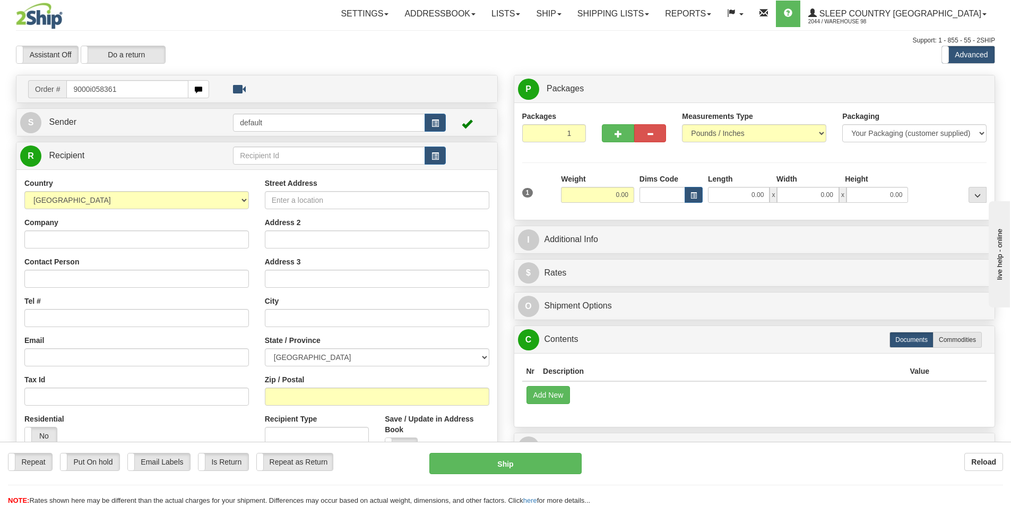
type input "9000i058361"
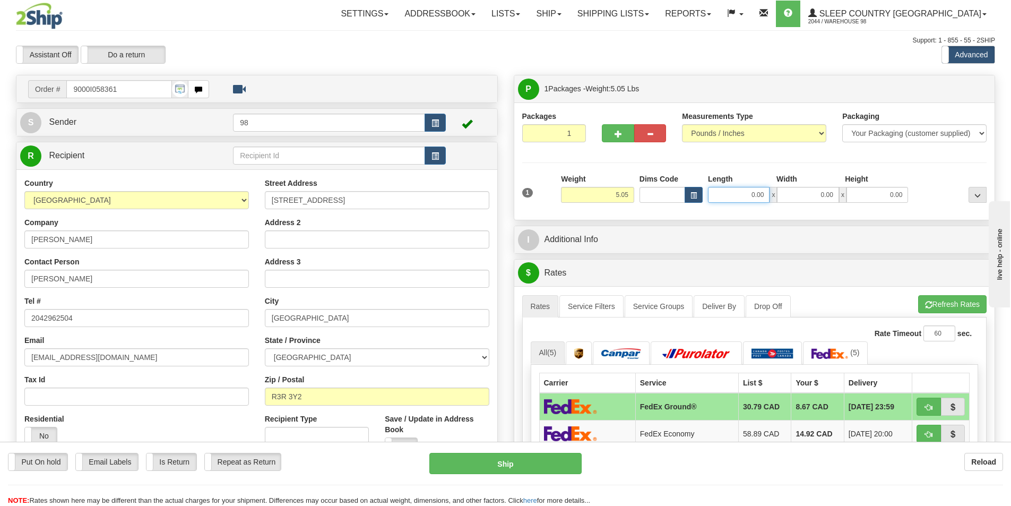
drag, startPoint x: 735, startPoint y: 194, endPoint x: 771, endPoint y: 192, distance: 36.2
click at [771, 192] on div "0.00 x 0.00 x 0.00" at bounding box center [808, 195] width 200 height 16
type input "9.00"
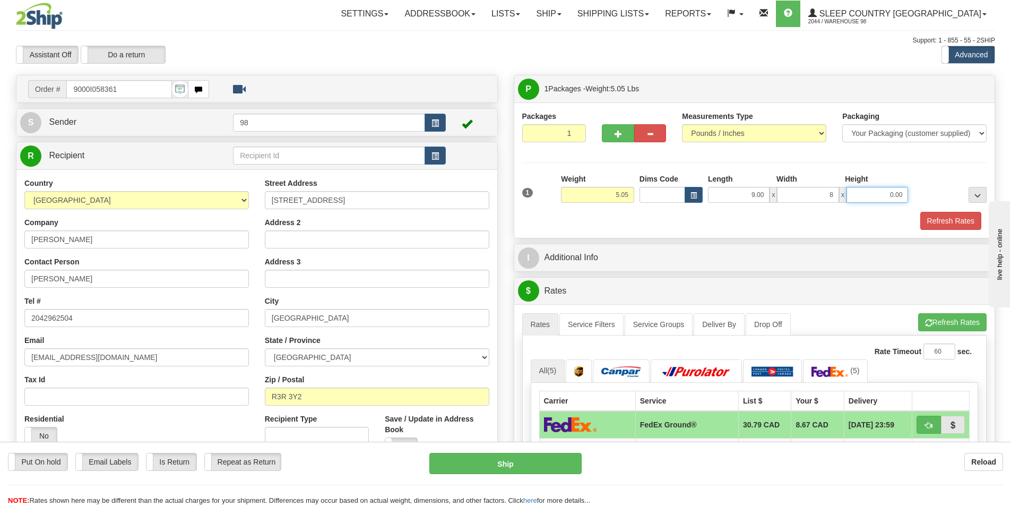
type input "8.00"
type input "16.50"
click at [956, 218] on button "Refresh Rates" at bounding box center [950, 221] width 61 height 18
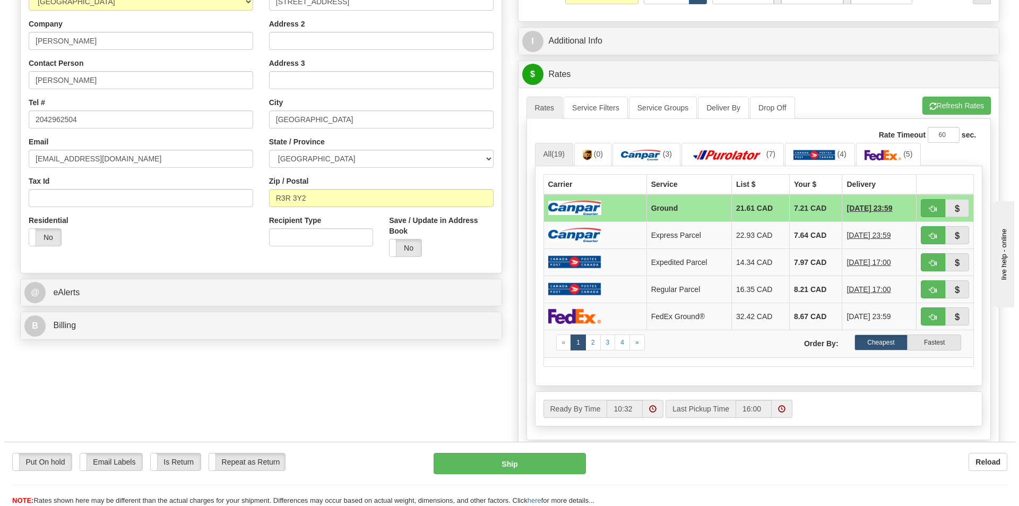
scroll to position [265, 0]
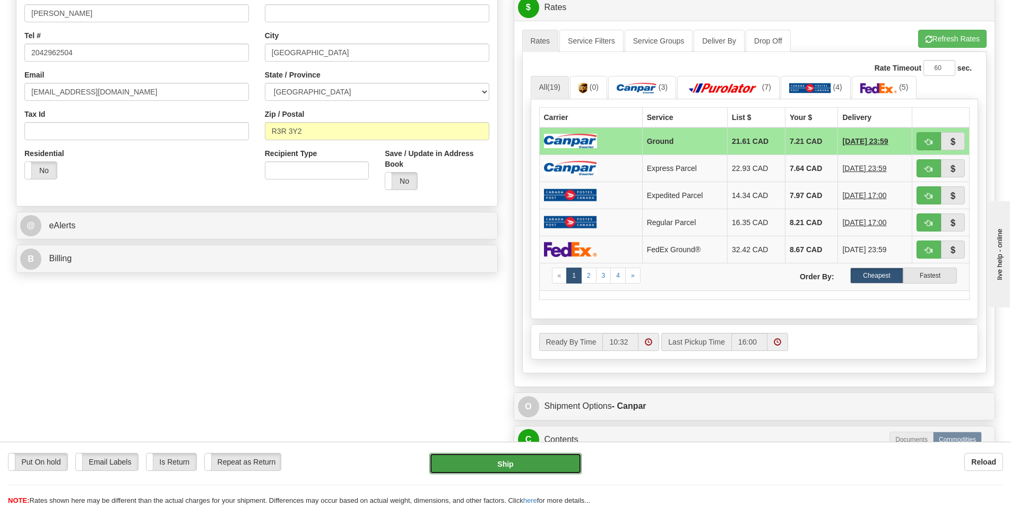
click at [539, 461] on button "Ship" at bounding box center [505, 463] width 152 height 21
type input "1"
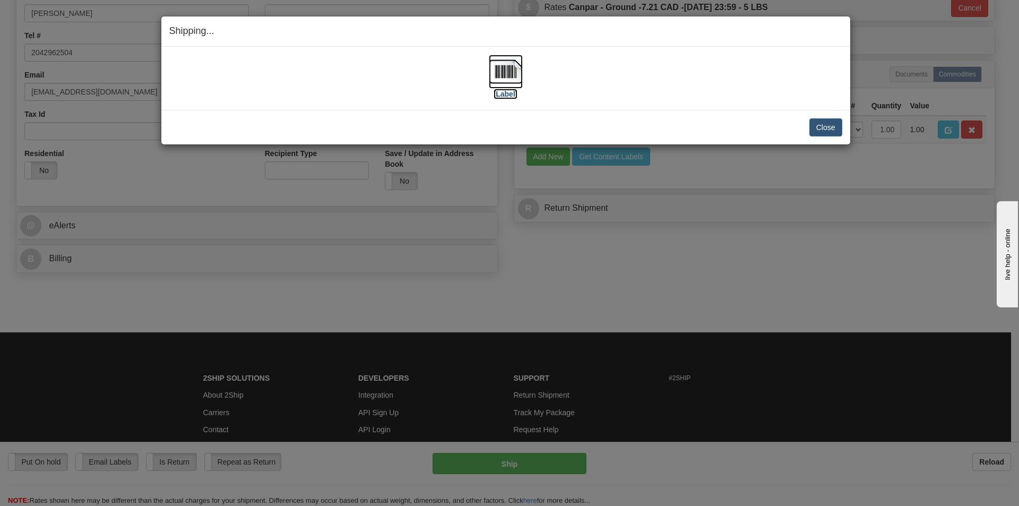
click at [507, 92] on label "[Label]" at bounding box center [506, 94] width 24 height 11
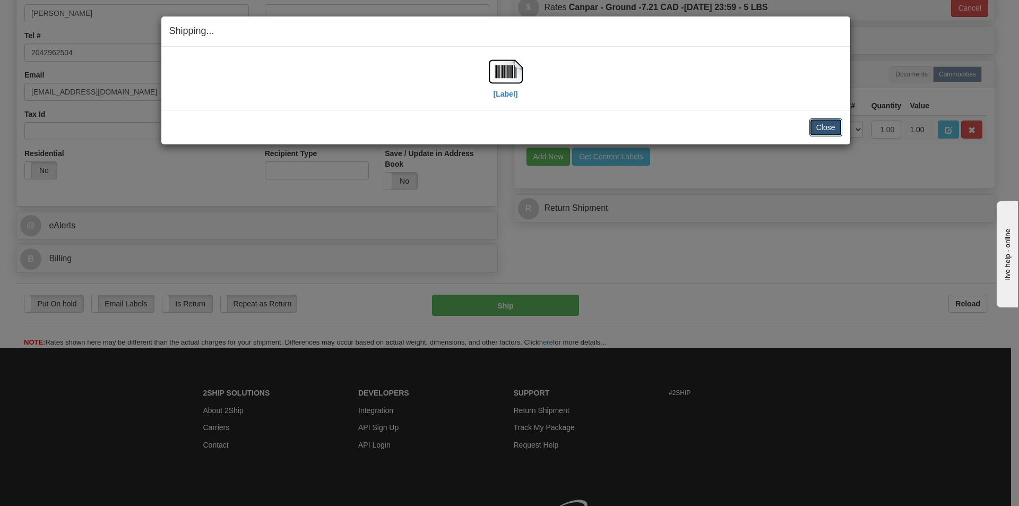
click at [815, 124] on button "Close" at bounding box center [825, 127] width 33 height 18
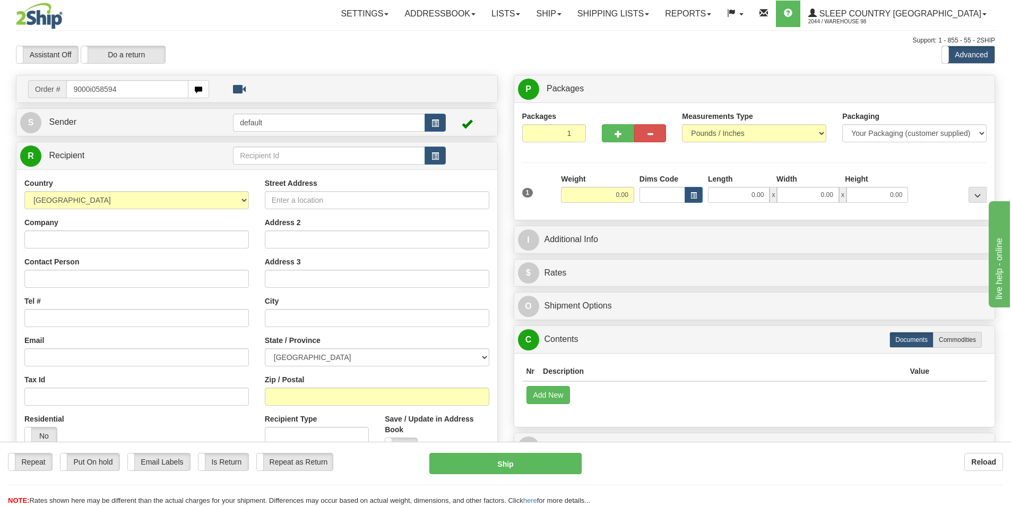
type input "9000i058594"
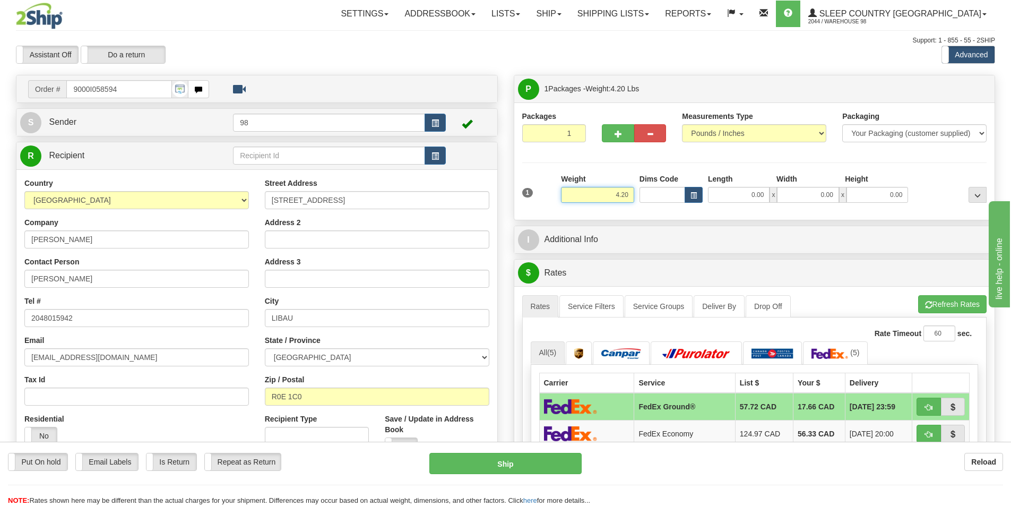
click at [625, 193] on input "4.20" at bounding box center [597, 195] width 73 height 16
type input "4.50"
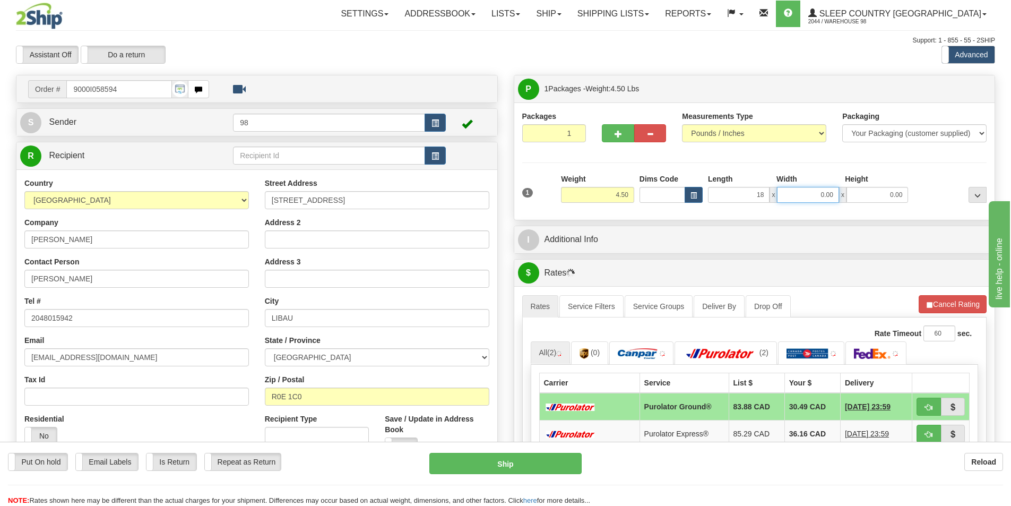
type input "18.00"
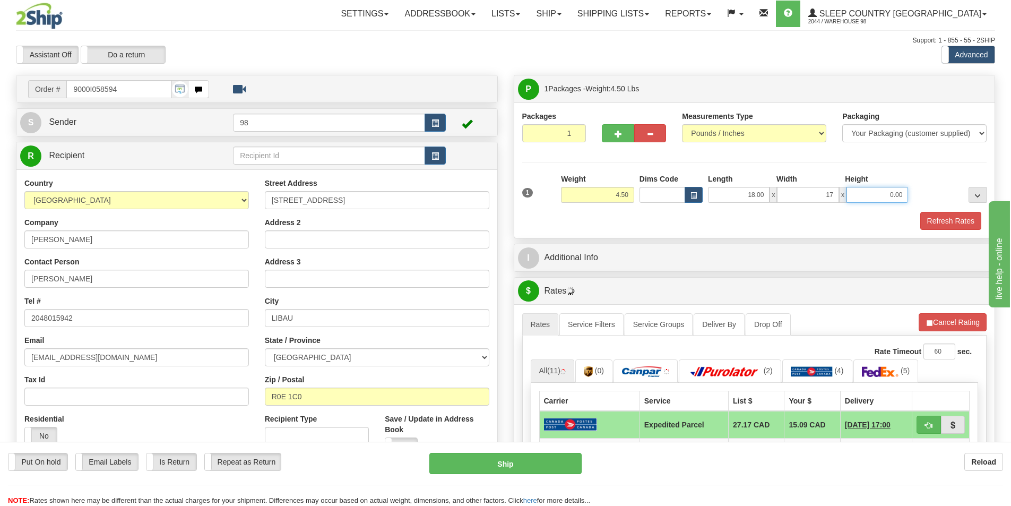
type input "17.00"
type input "9.00"
click at [939, 223] on button "Refresh Rates" at bounding box center [950, 221] width 61 height 18
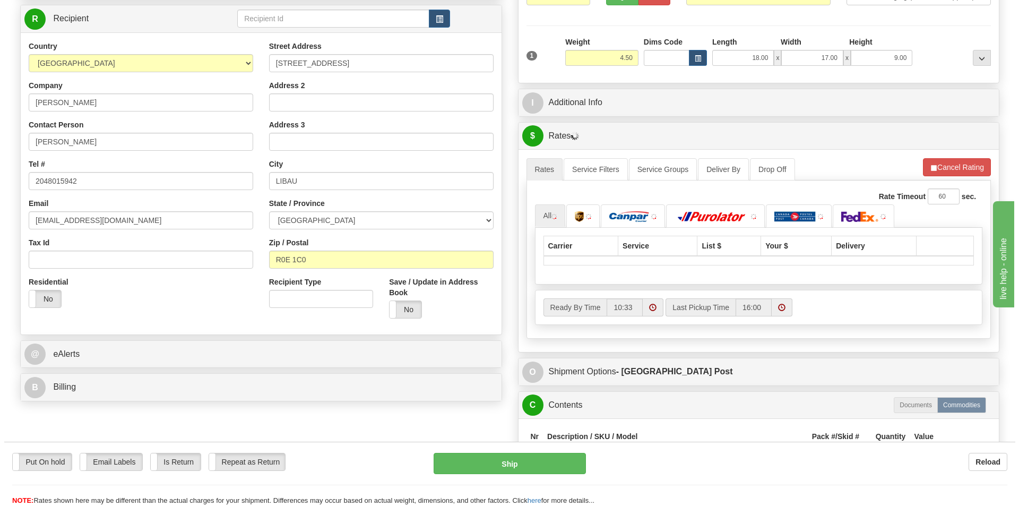
scroll to position [159, 0]
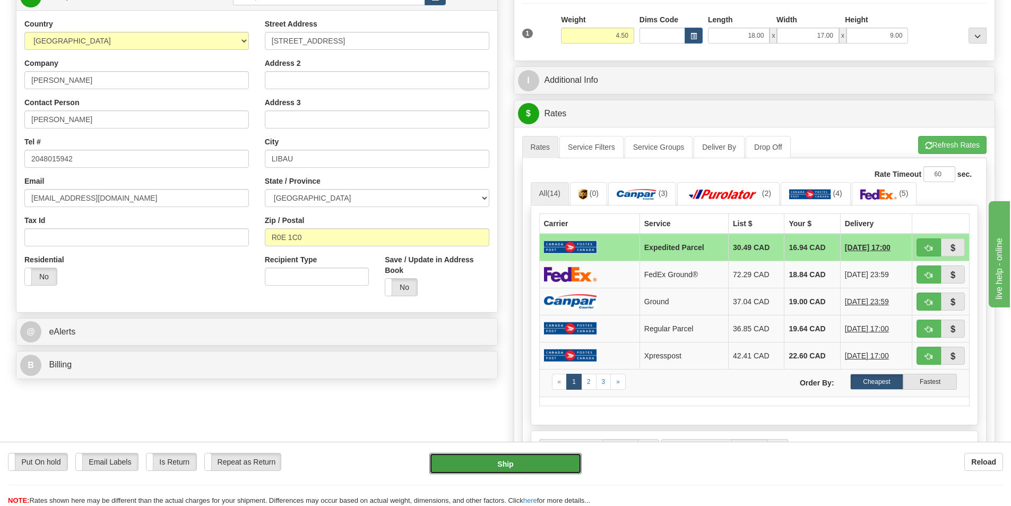
click at [500, 458] on button "Ship" at bounding box center [505, 463] width 152 height 21
type input "DOM.EP"
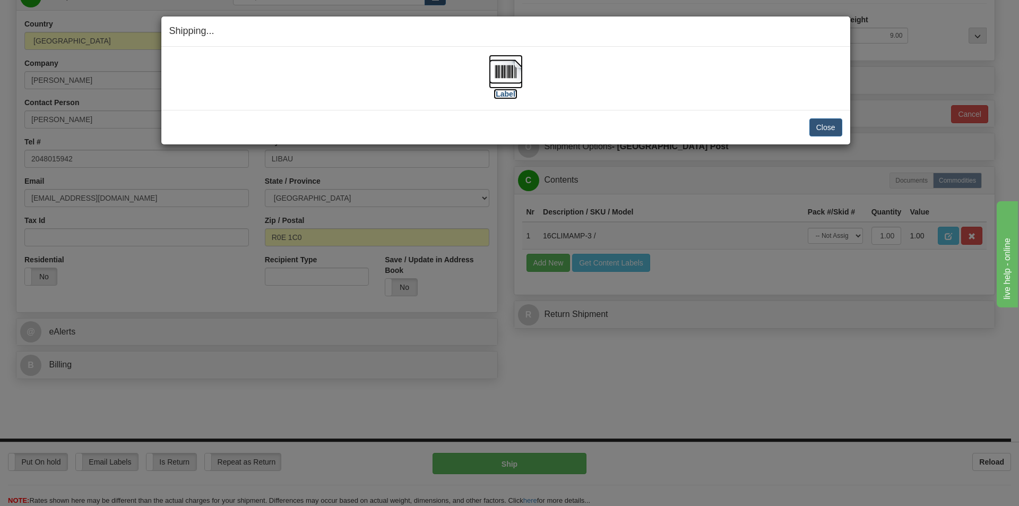
click at [502, 96] on label "[Label]" at bounding box center [506, 94] width 24 height 11
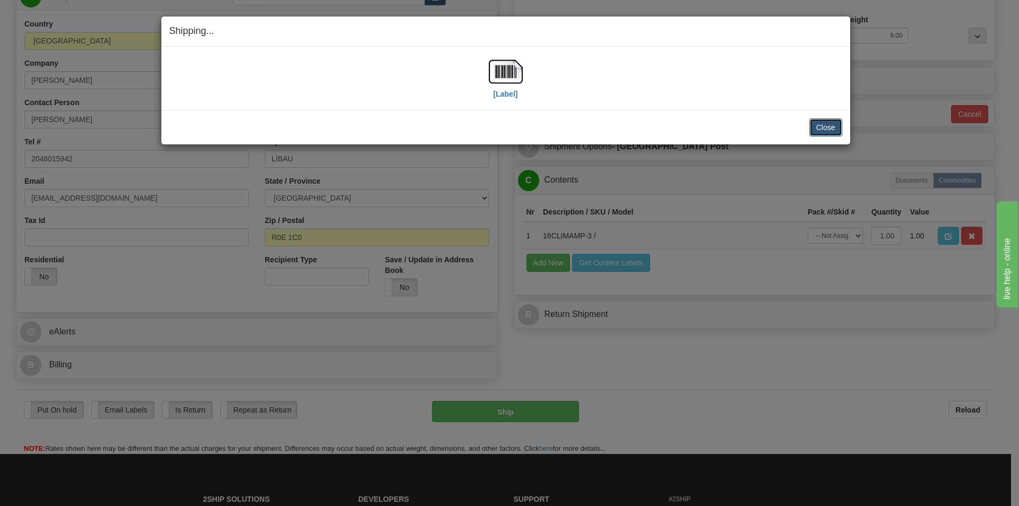
click at [821, 129] on button "Close" at bounding box center [825, 127] width 33 height 18
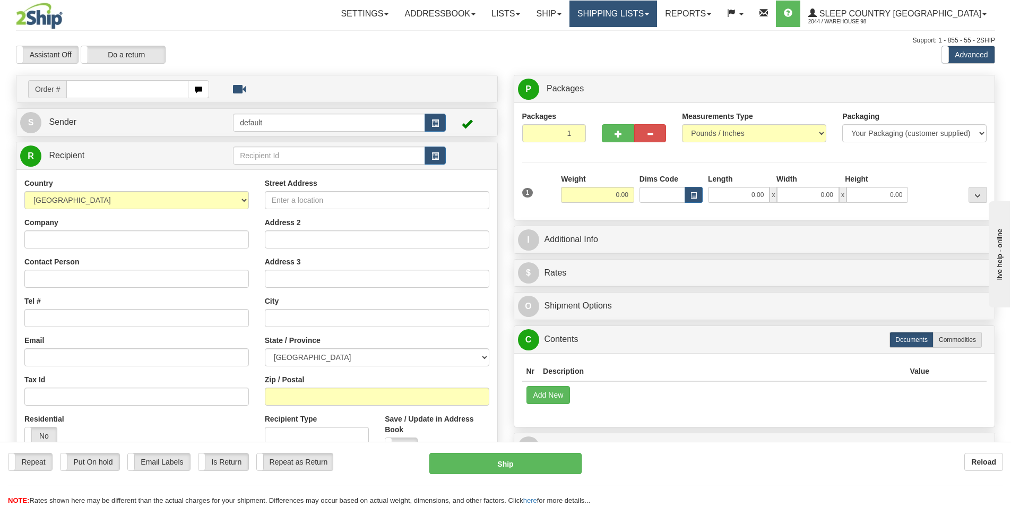
click at [657, 11] on link "Shipping lists" at bounding box center [614, 14] width 88 height 27
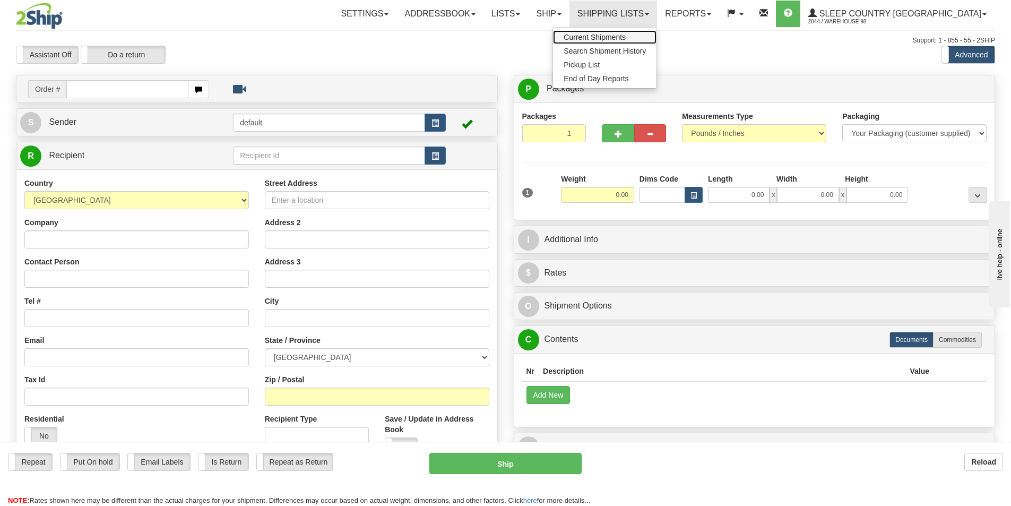
click at [624, 39] on span "Current Shipments" at bounding box center [595, 37] width 62 height 8
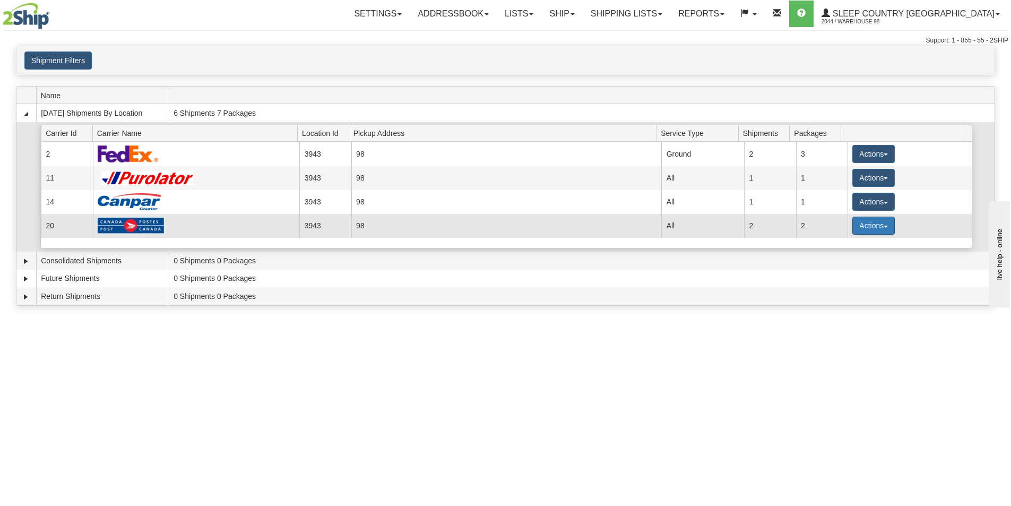
click at [882, 223] on button "Actions" at bounding box center [873, 226] width 42 height 18
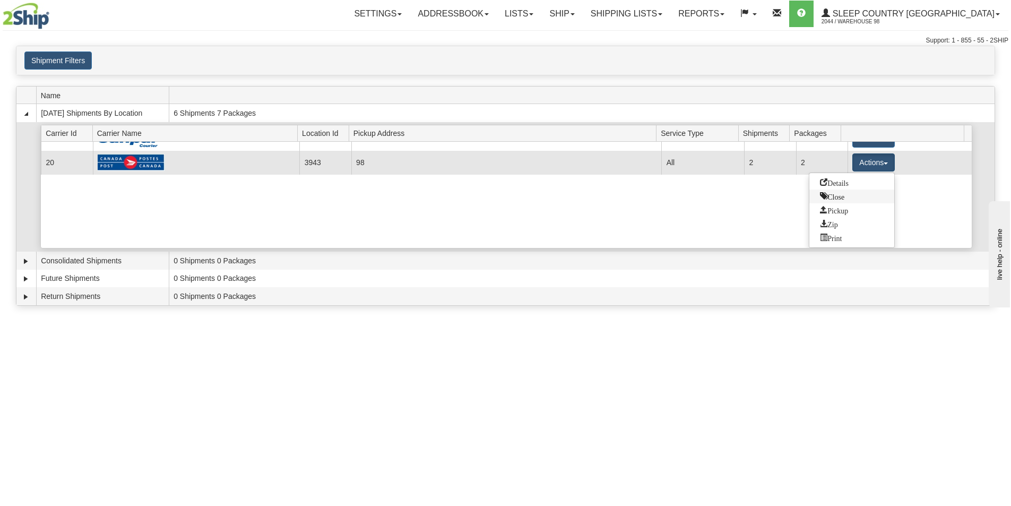
click at [840, 197] on span "Close" at bounding box center [832, 195] width 24 height 7
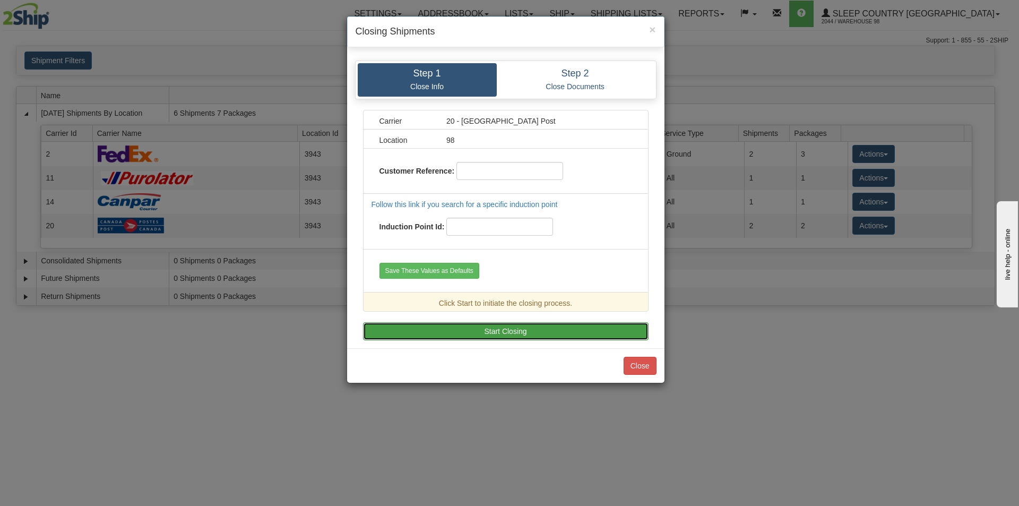
click at [511, 330] on button "Start Closing" at bounding box center [506, 331] width 286 height 18
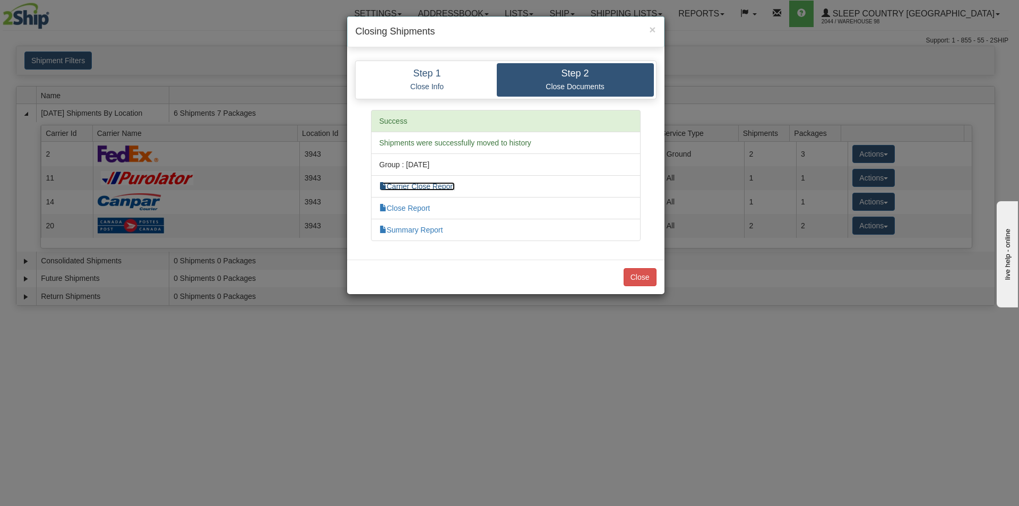
click at [436, 186] on link "Carrier Close Report" at bounding box center [417, 186] width 75 height 8
click at [415, 209] on link "Close Report" at bounding box center [405, 208] width 51 height 8
click at [634, 277] on button "Close" at bounding box center [640, 277] width 33 height 18
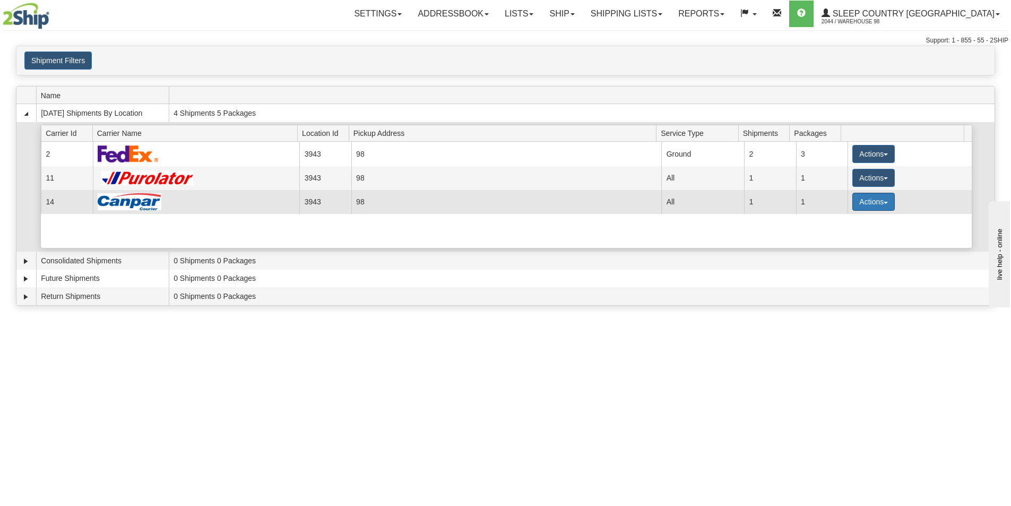
click at [880, 199] on button "Actions" at bounding box center [873, 202] width 42 height 18
click at [840, 235] on span "Close" at bounding box center [832, 234] width 24 height 7
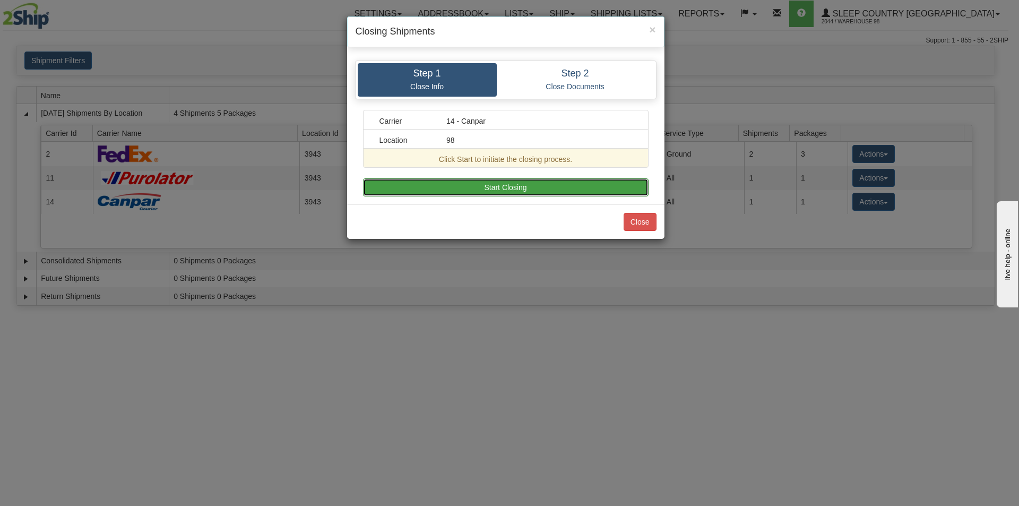
click at [475, 187] on button "Start Closing" at bounding box center [506, 187] width 286 height 18
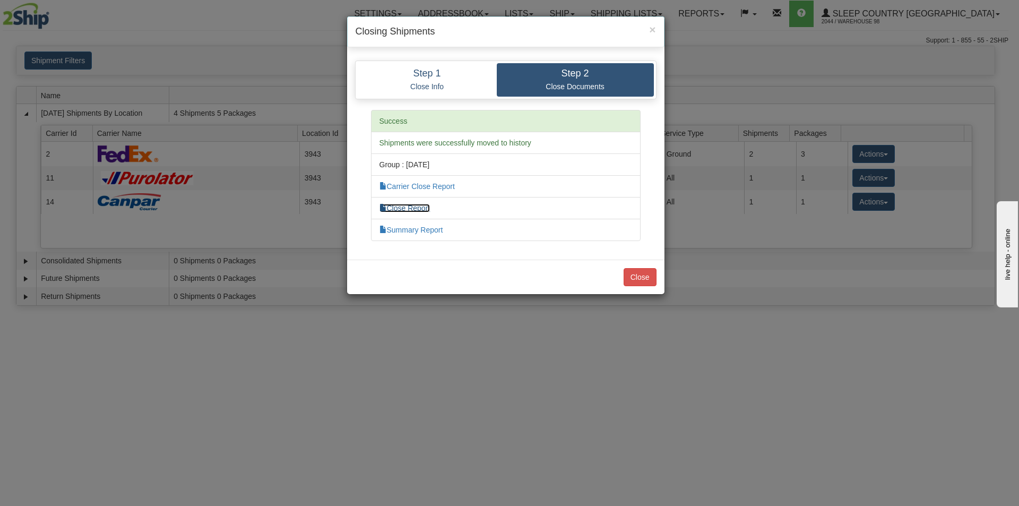
click at [417, 205] on link "Close Report" at bounding box center [405, 208] width 51 height 8
click at [634, 279] on button "Close" at bounding box center [640, 277] width 33 height 18
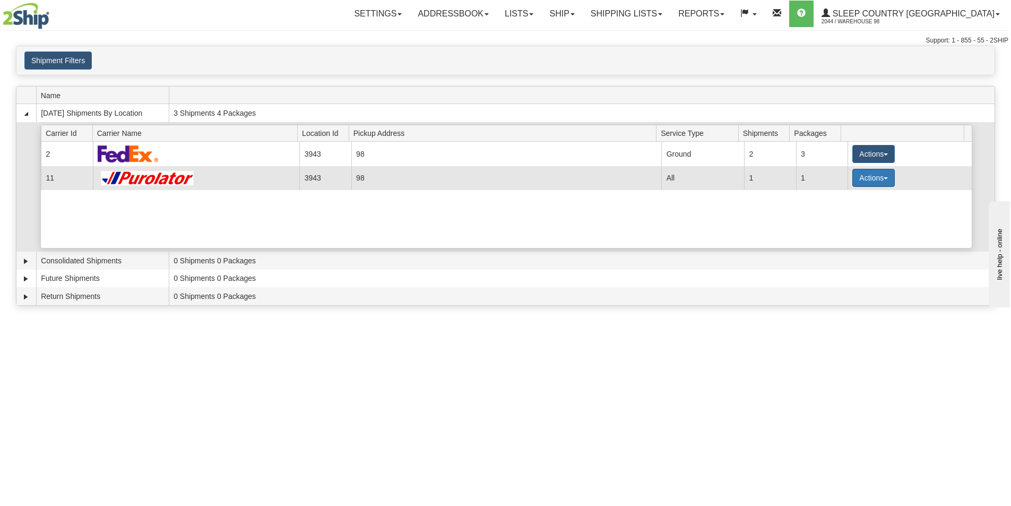
click at [882, 176] on button "Actions" at bounding box center [873, 178] width 42 height 18
click at [838, 222] on span "Pickup" at bounding box center [834, 224] width 28 height 7
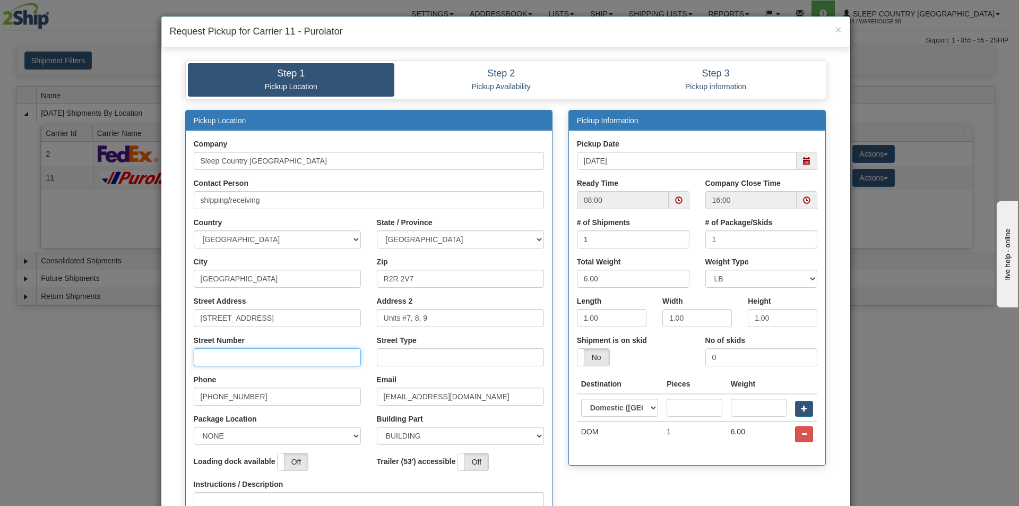
click at [254, 355] on input "Street Number" at bounding box center [277, 357] width 167 height 18
type input "111"
click at [392, 361] on input "Street Type" at bounding box center [460, 357] width 167 height 18
type input "street"
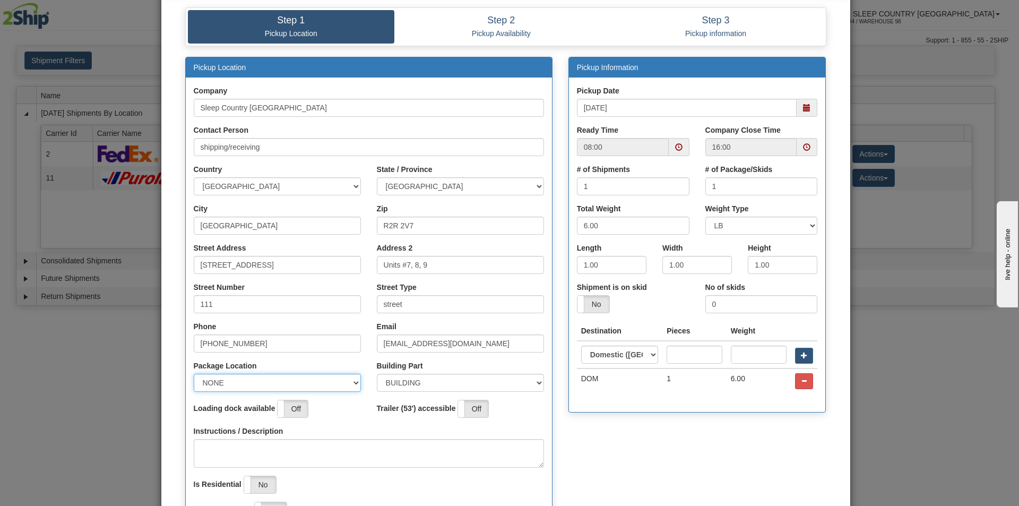
drag, startPoint x: 352, startPoint y: 383, endPoint x: 327, endPoint y: 383, distance: 24.9
click at [351, 383] on select "NONE FRONT REAR SIDE" at bounding box center [277, 383] width 167 height 18
select select "1"
click at [194, 374] on select "NONE FRONT REAR SIDE" at bounding box center [277, 383] width 167 height 18
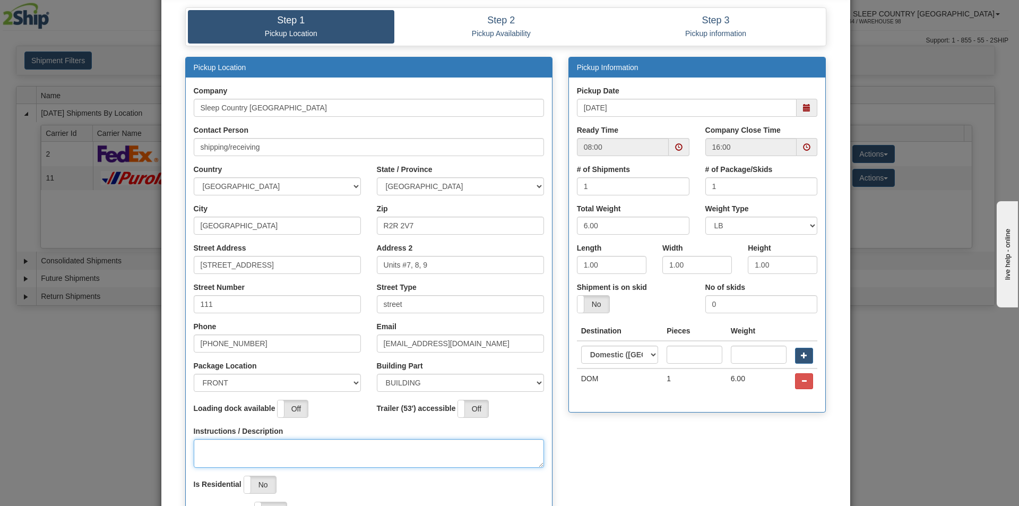
click at [215, 442] on textarea "Instructions / Description" at bounding box center [369, 453] width 350 height 29
click at [675, 141] on span at bounding box center [679, 147] width 21 height 18
type textarea "P/U @ FRONT OFFICE ON MIRROED TABLE"
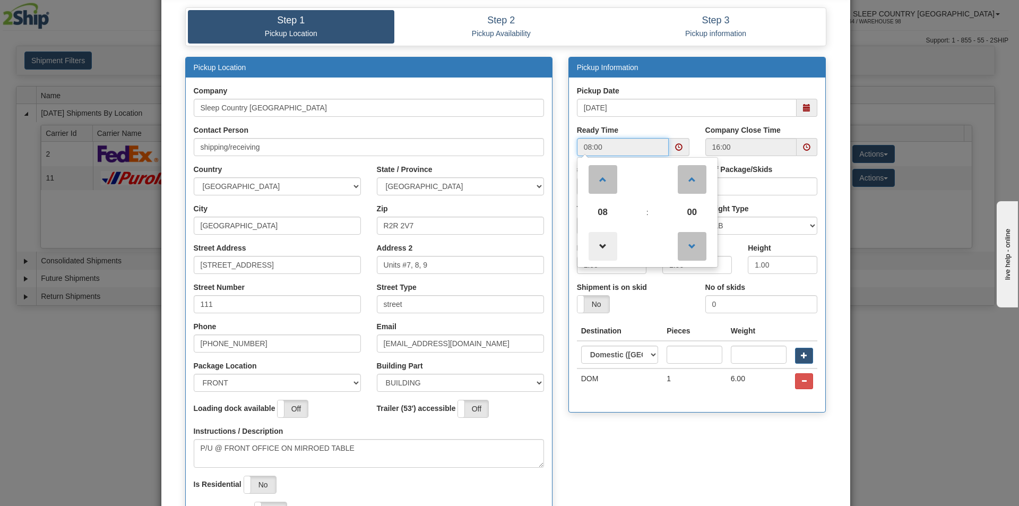
click at [593, 245] on span at bounding box center [603, 246] width 29 height 29
click at [606, 209] on span "08" at bounding box center [603, 212] width 29 height 29
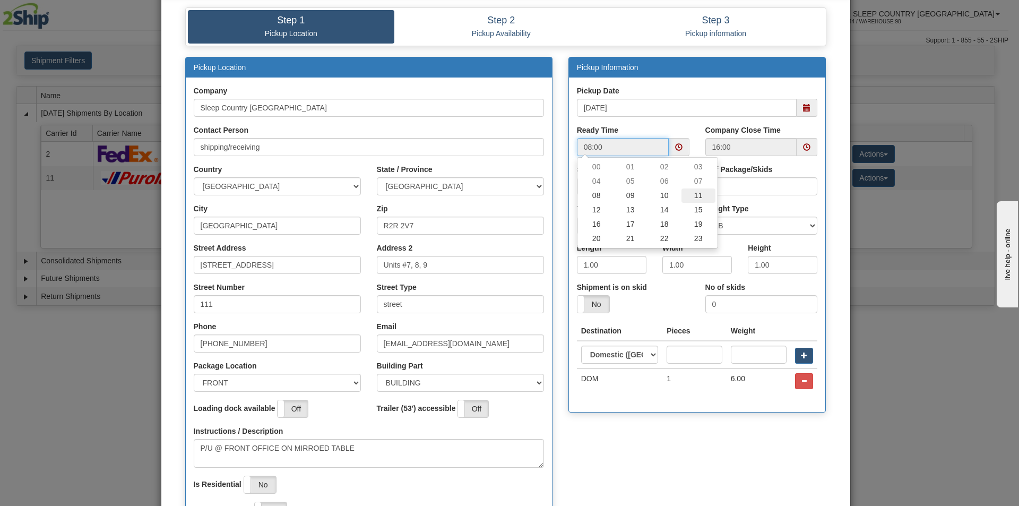
click at [695, 194] on td "11" at bounding box center [699, 195] width 34 height 14
type input "11:00"
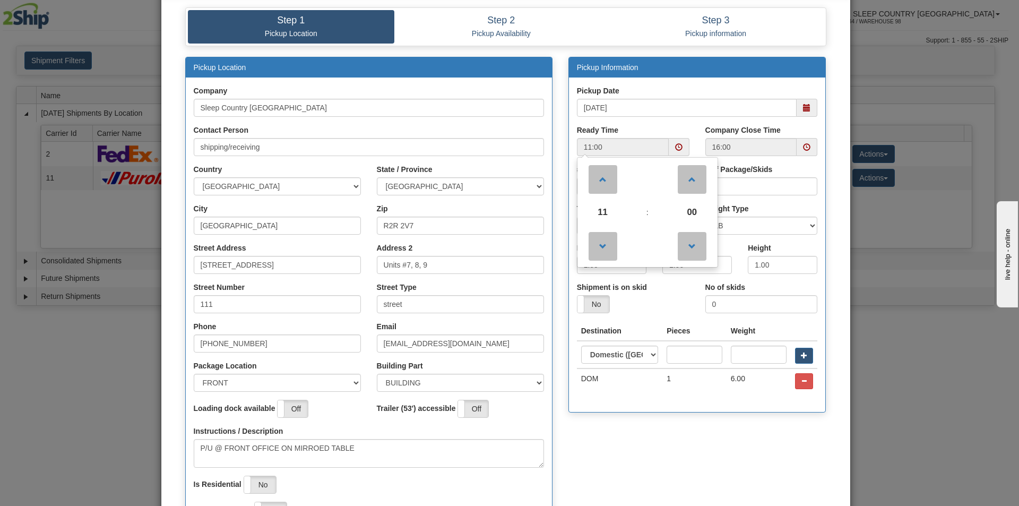
click at [703, 446] on div "Pickup Location Company Sleep Country [GEOGRAPHIC_DATA] Contact Person shipping…" at bounding box center [505, 302] width 657 height 490
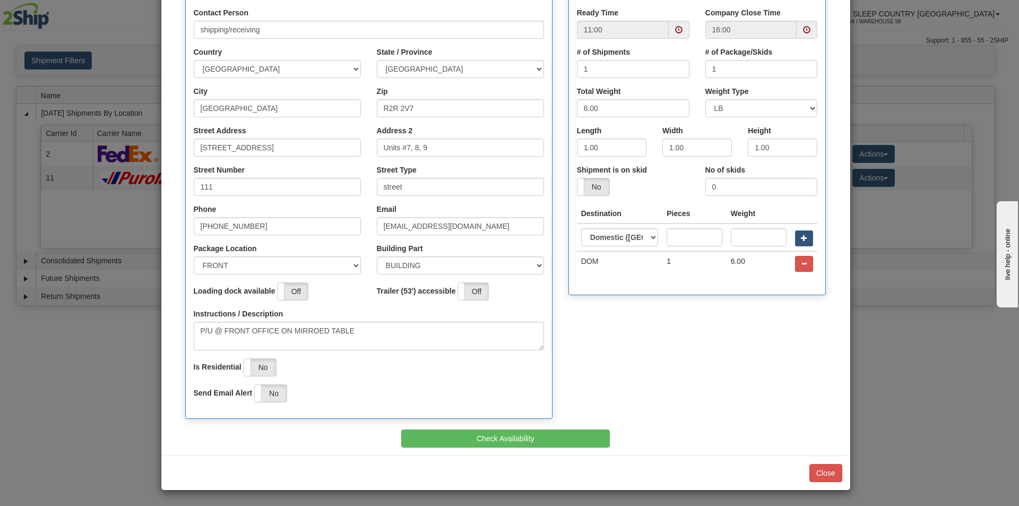
scroll to position [171, 0]
click at [497, 437] on button "Check Availability" at bounding box center [505, 438] width 209 height 18
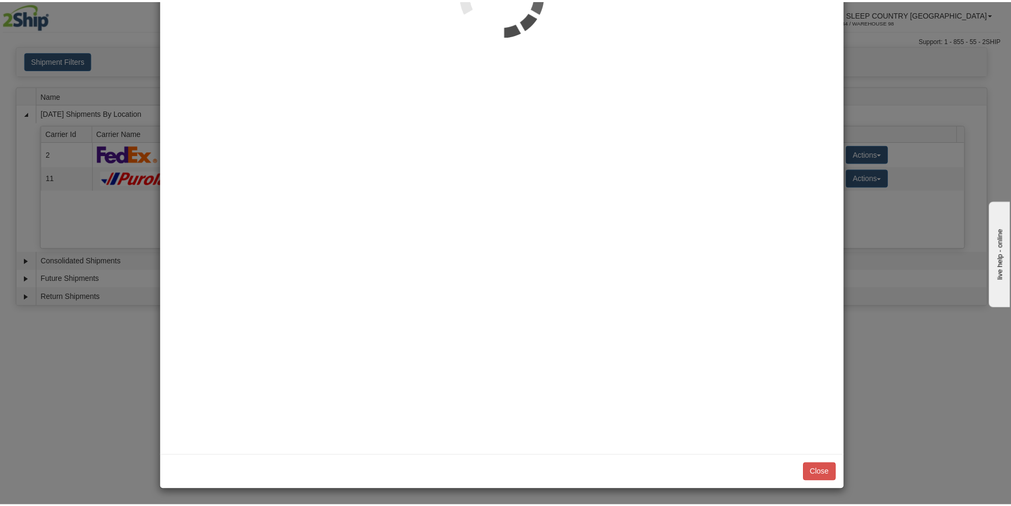
scroll to position [0, 0]
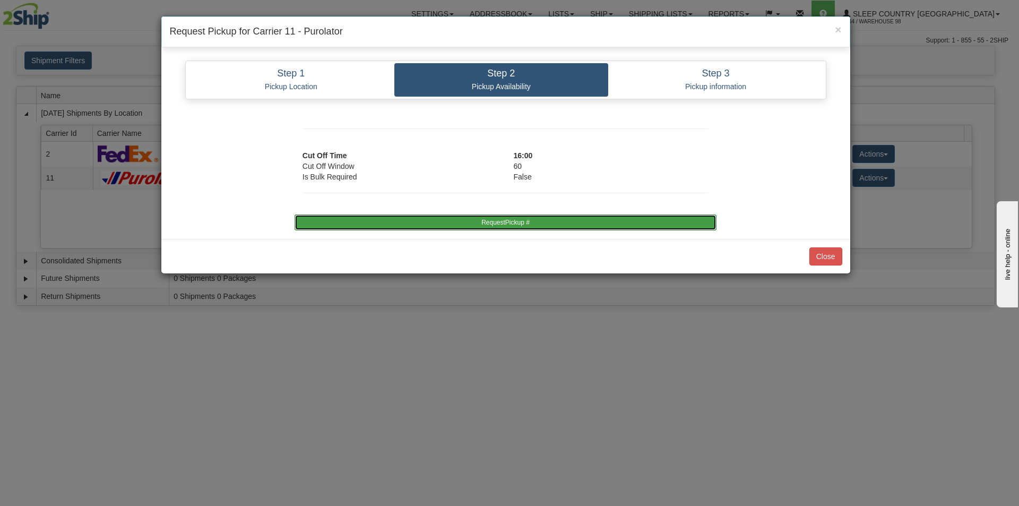
click at [503, 222] on button "RequestPickup #" at bounding box center [506, 222] width 422 height 16
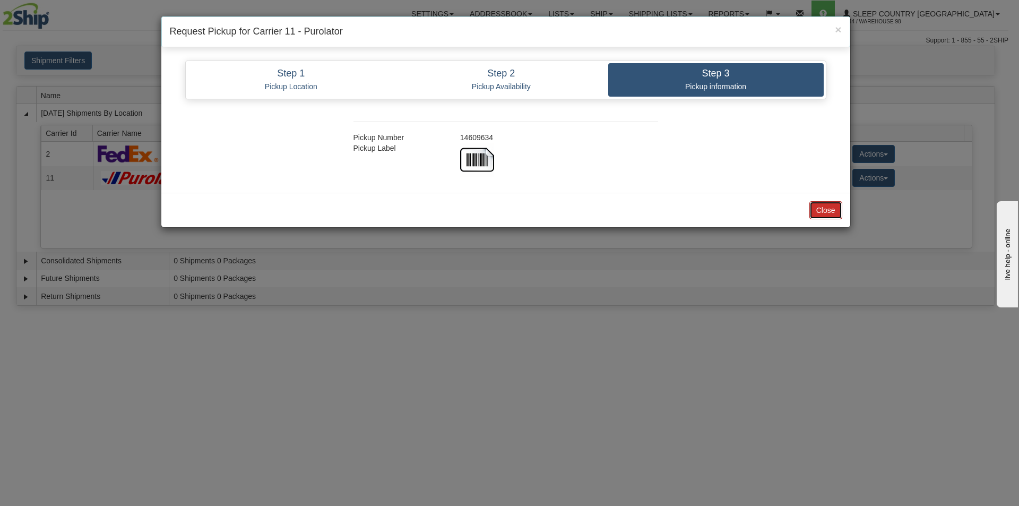
click at [822, 211] on button "Close" at bounding box center [825, 210] width 33 height 18
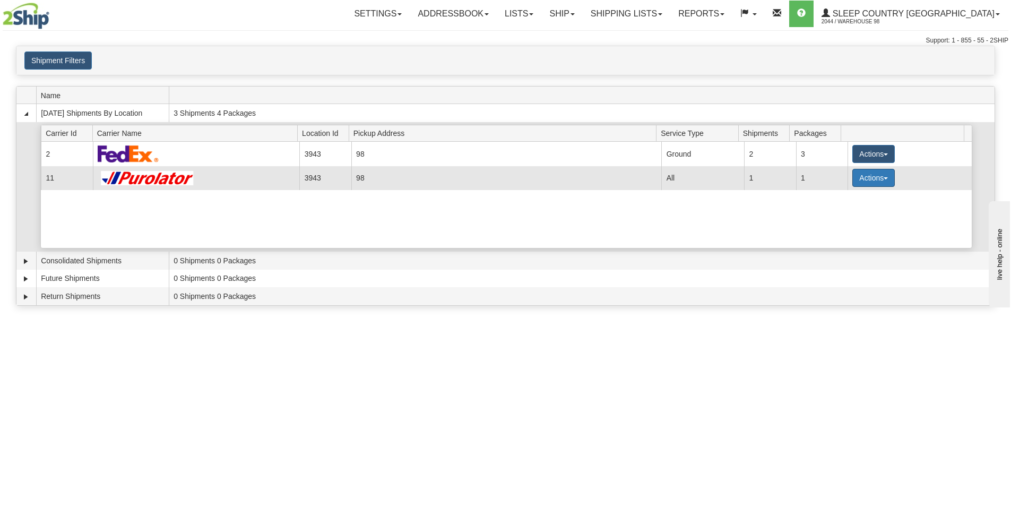
click at [884, 178] on span "button" at bounding box center [886, 178] width 4 height 2
click at [834, 213] on span "Close" at bounding box center [832, 211] width 24 height 7
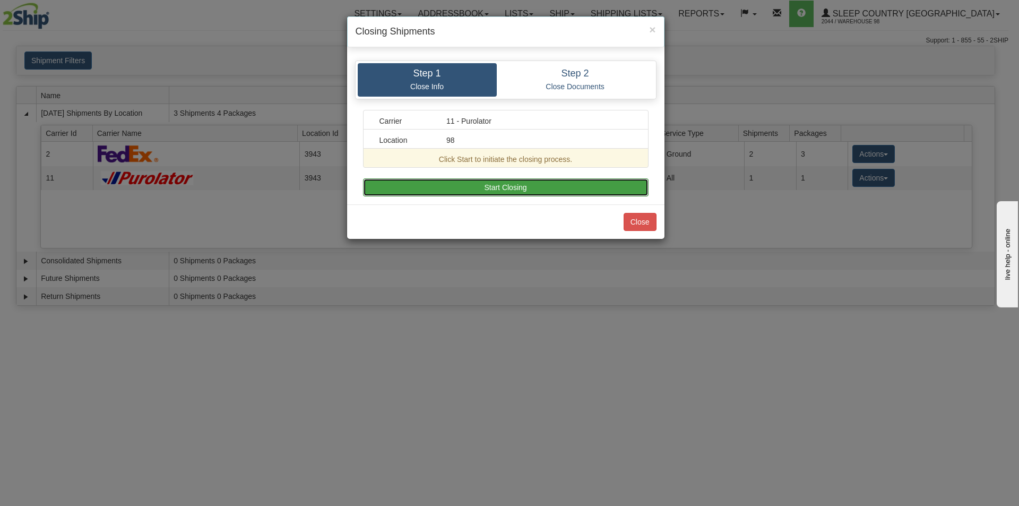
click at [444, 193] on button "Start Closing" at bounding box center [506, 187] width 286 height 18
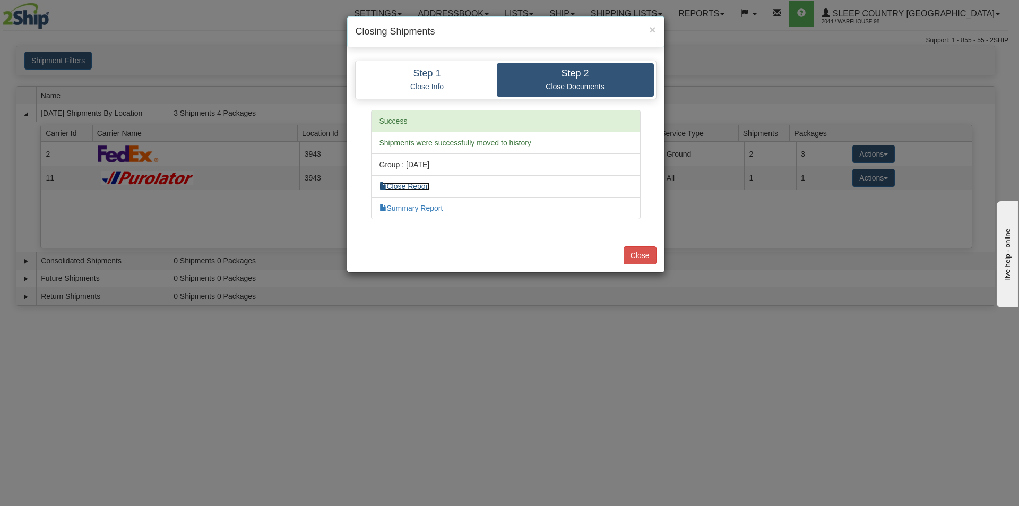
click at [416, 187] on link "Close Report" at bounding box center [405, 186] width 51 height 8
click at [643, 254] on button "Close" at bounding box center [640, 255] width 33 height 18
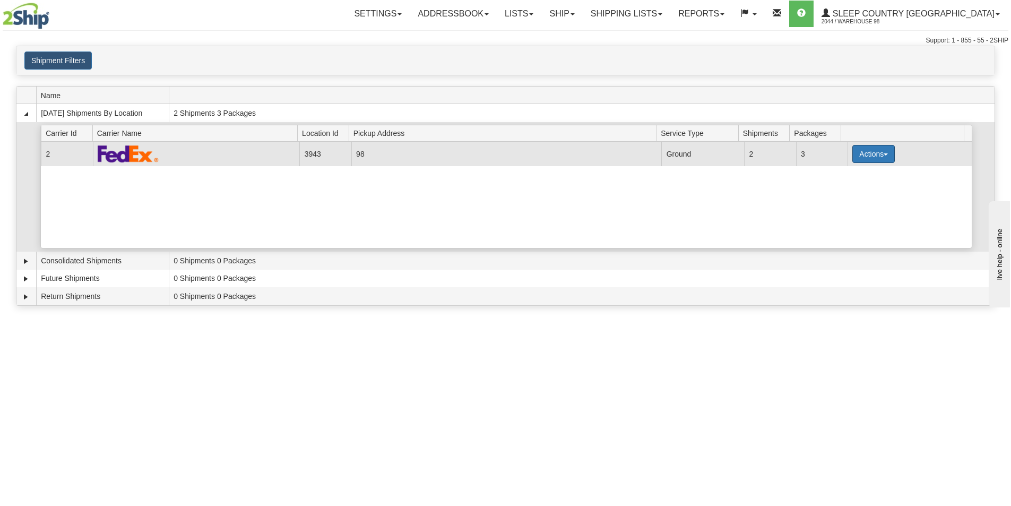
click at [879, 156] on button "Actions" at bounding box center [873, 154] width 42 height 18
click at [837, 188] on span "Close" at bounding box center [832, 187] width 24 height 7
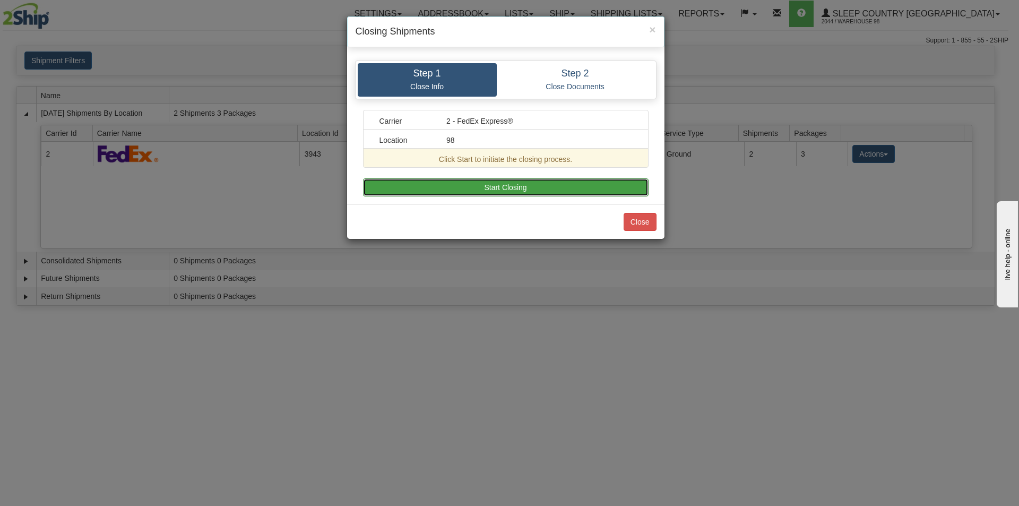
click at [528, 191] on button "Start Closing" at bounding box center [506, 187] width 286 height 18
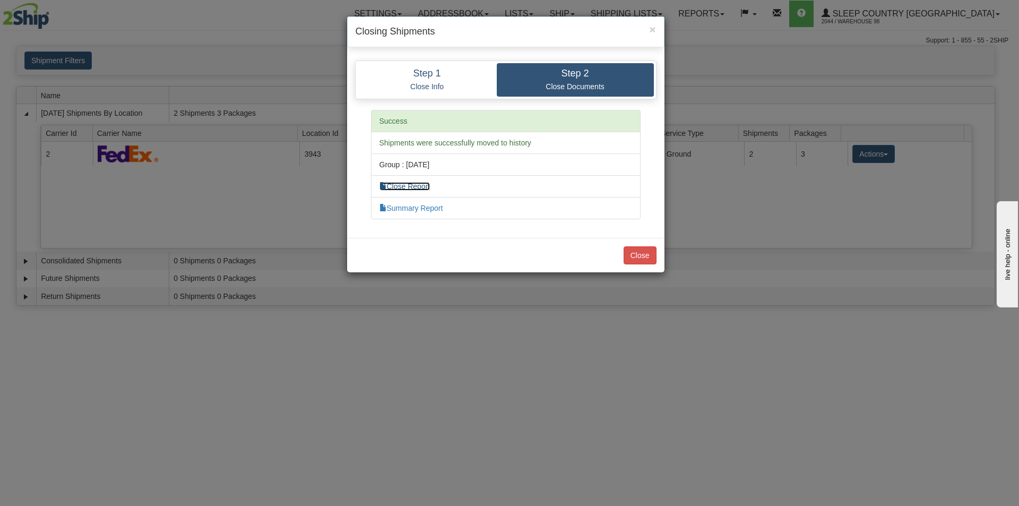
click at [396, 188] on link "Close Report" at bounding box center [405, 186] width 51 height 8
click at [635, 255] on button "Close" at bounding box center [640, 255] width 33 height 18
